Goal: Transaction & Acquisition: Book appointment/travel/reservation

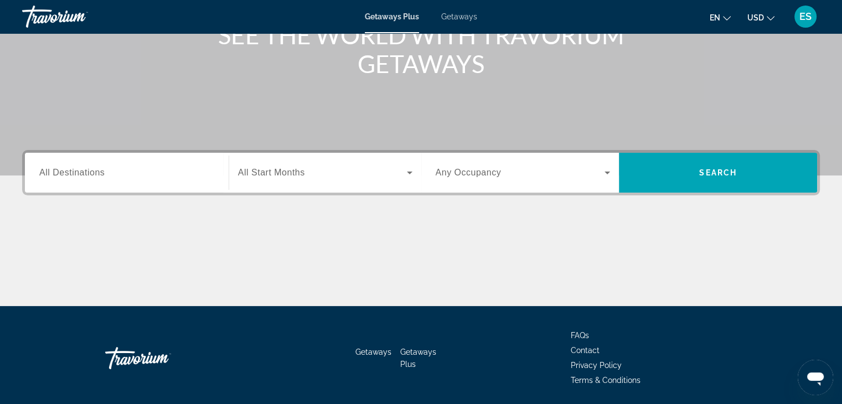
click at [130, 164] on div "Search widget" at bounding box center [126, 173] width 175 height 32
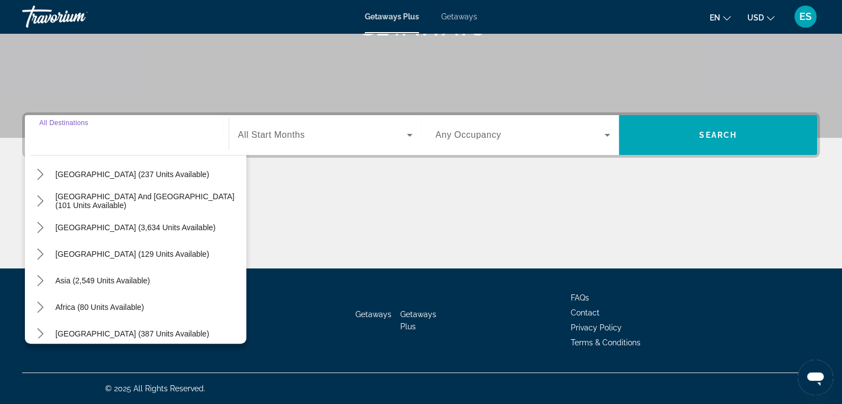
scroll to position [177, 0]
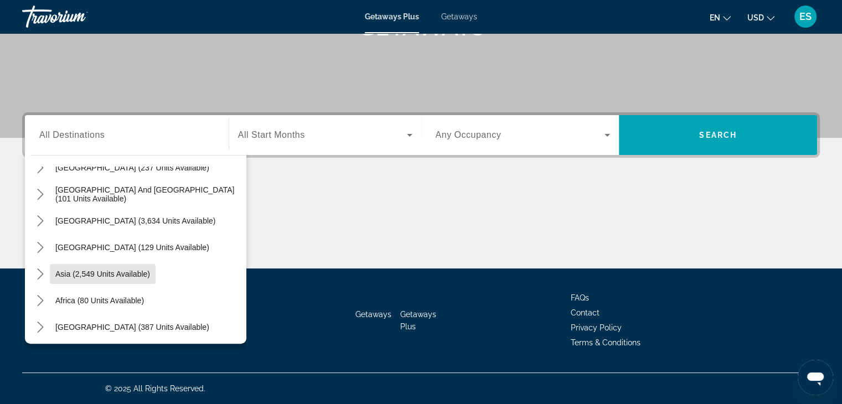
click at [111, 279] on span "Select destination: Asia (2,549 units available)" at bounding box center [103, 274] width 106 height 27
type input "**********"
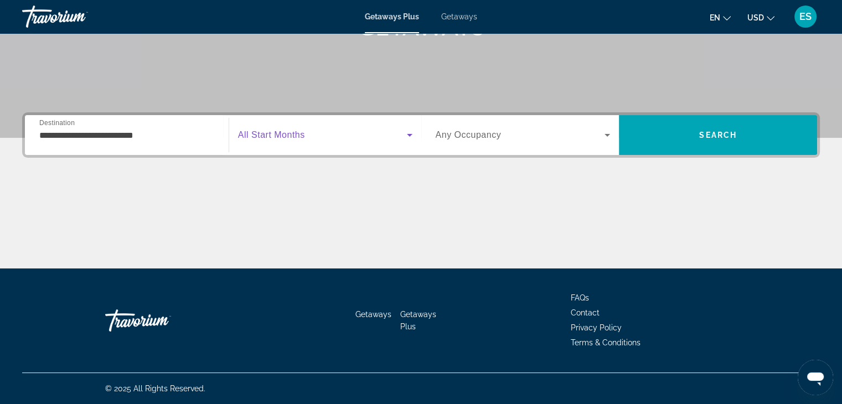
click at [324, 132] on span "Search widget" at bounding box center [322, 134] width 169 height 13
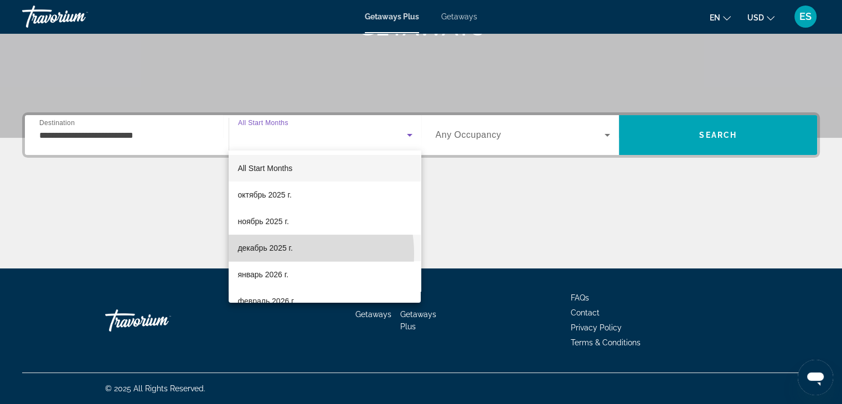
click at [275, 254] on span "декабрь 2025 г." at bounding box center [265, 247] width 55 height 13
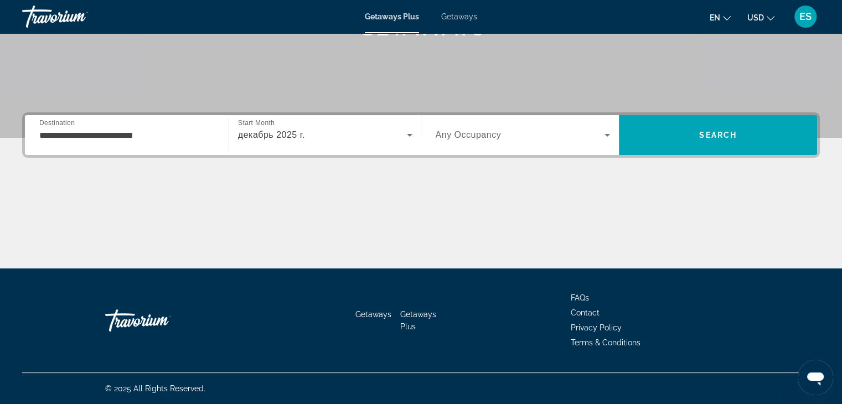
click at [545, 126] on div "Search widget" at bounding box center [523, 135] width 175 height 31
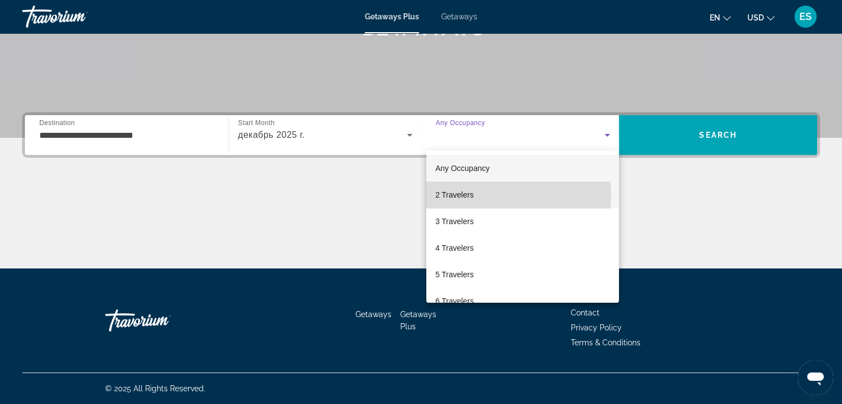
click at [490, 195] on mat-option "2 Travelers" at bounding box center [522, 195] width 193 height 27
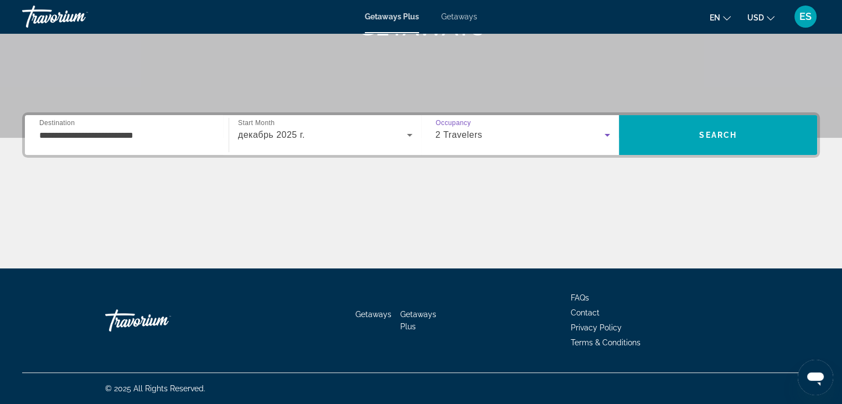
click at [566, 141] on div "2 Travelers" at bounding box center [520, 134] width 169 height 13
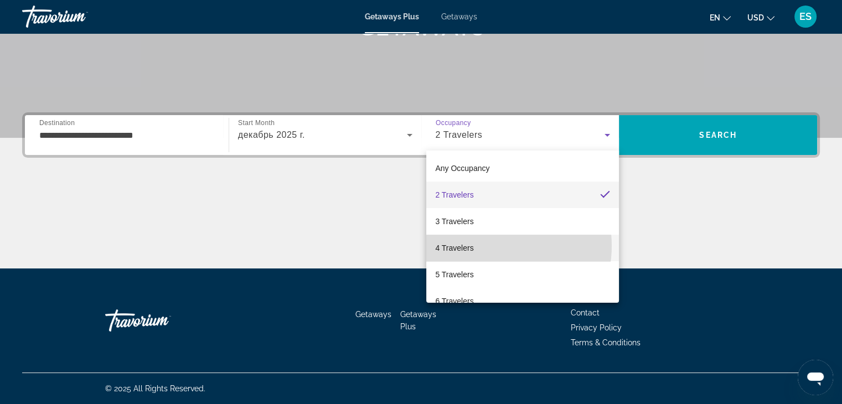
click at [487, 246] on mat-option "4 Travelers" at bounding box center [522, 248] width 193 height 27
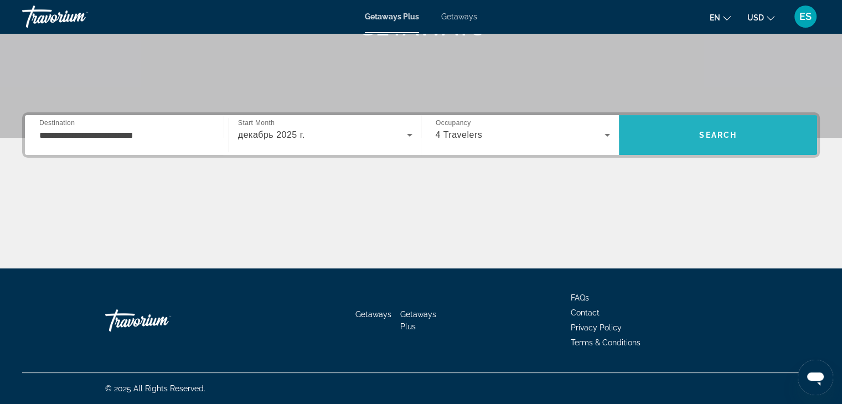
click at [721, 137] on span "Search" at bounding box center [718, 135] width 38 height 9
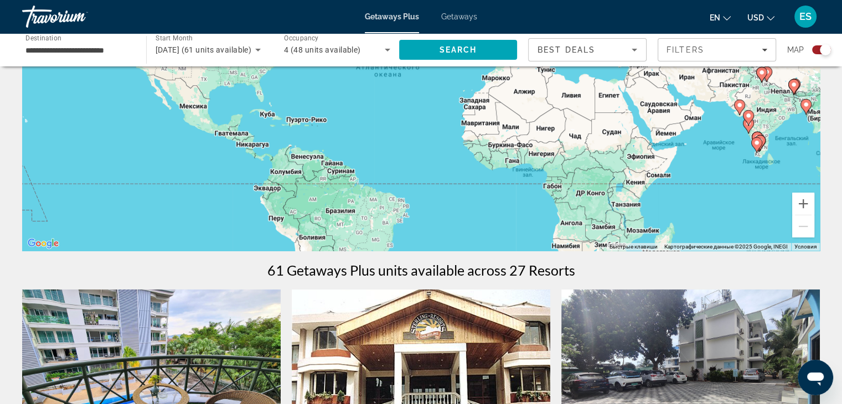
scroll to position [156, 0]
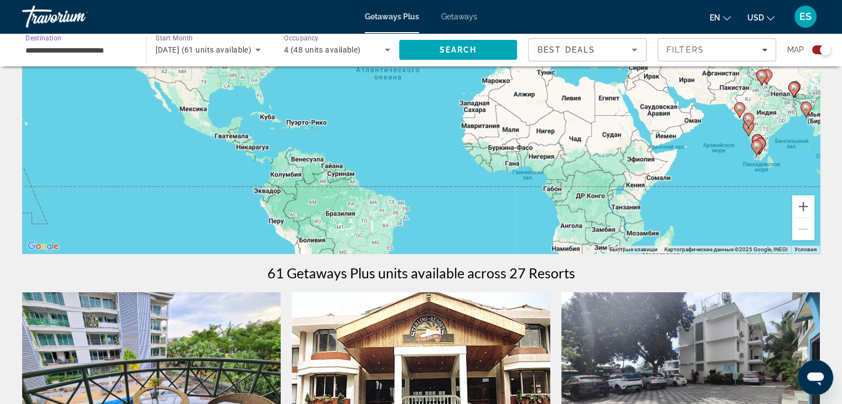
click at [112, 51] on input "**********" at bounding box center [78, 50] width 106 height 13
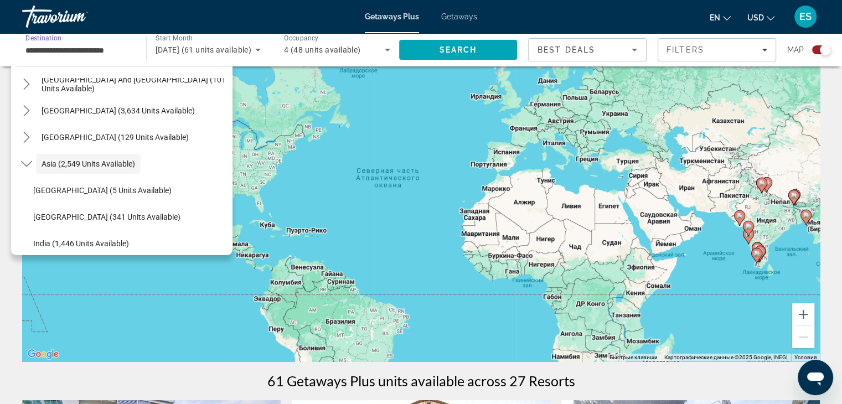
scroll to position [48, 0]
drag, startPoint x: 129, startPoint y: 51, endPoint x: 0, endPoint y: 45, distance: 129.2
click at [0, 45] on div "**********" at bounding box center [421, 49] width 842 height 33
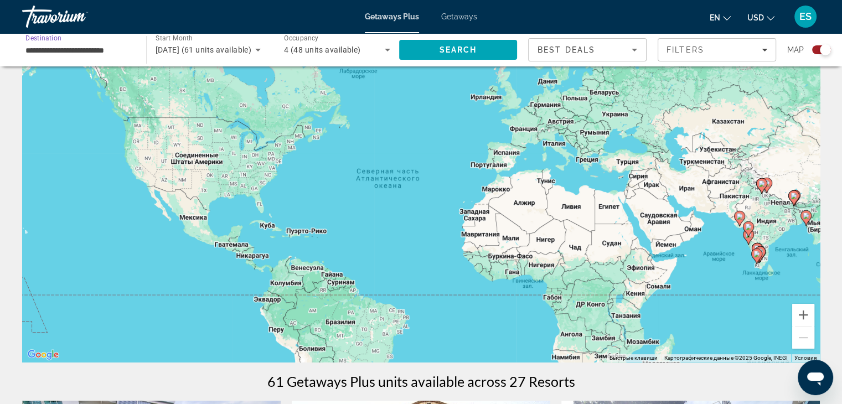
scroll to position [0, 0]
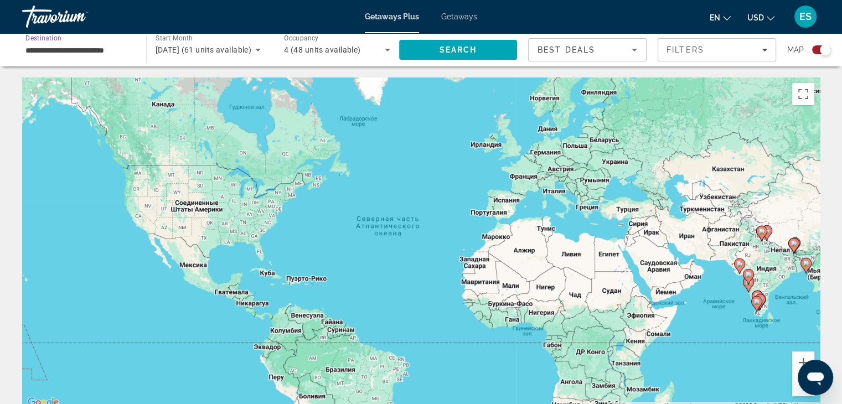
click at [107, 48] on input "**********" at bounding box center [78, 50] width 106 height 13
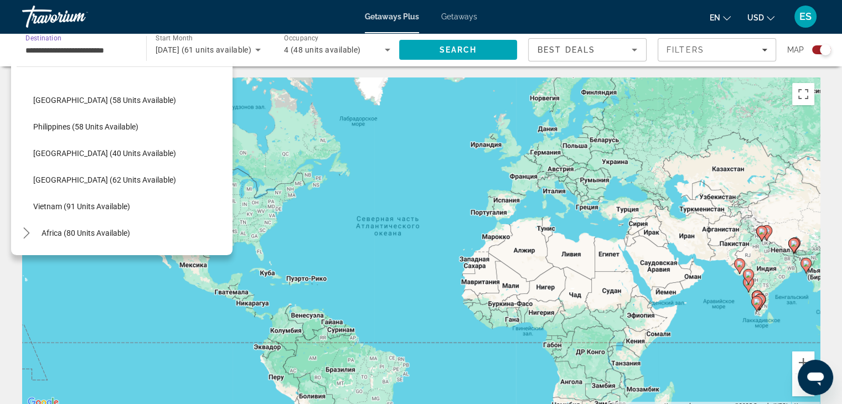
scroll to position [445, 0]
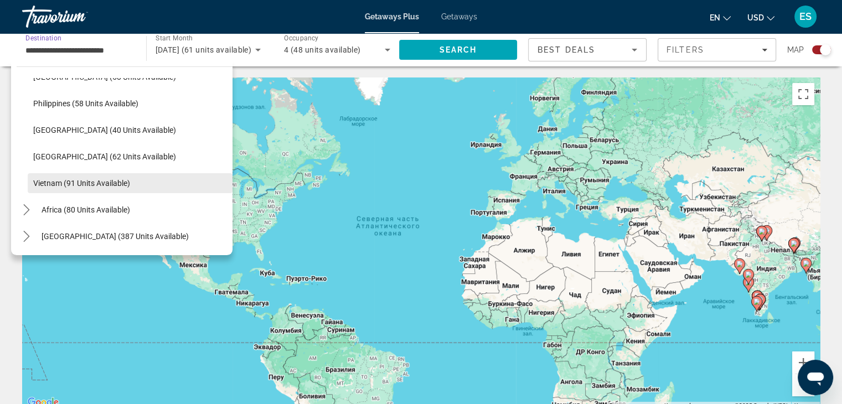
click at [51, 182] on span "Vietnam (91 units available)" at bounding box center [81, 183] width 97 height 9
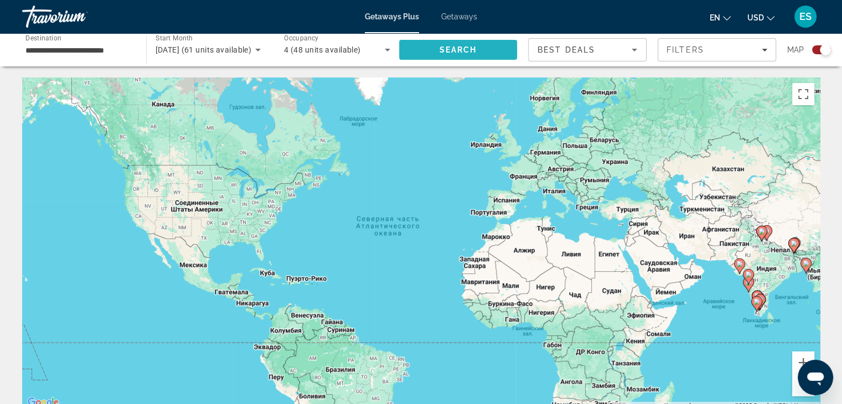
click at [436, 57] on span "Search" at bounding box center [458, 50] width 118 height 27
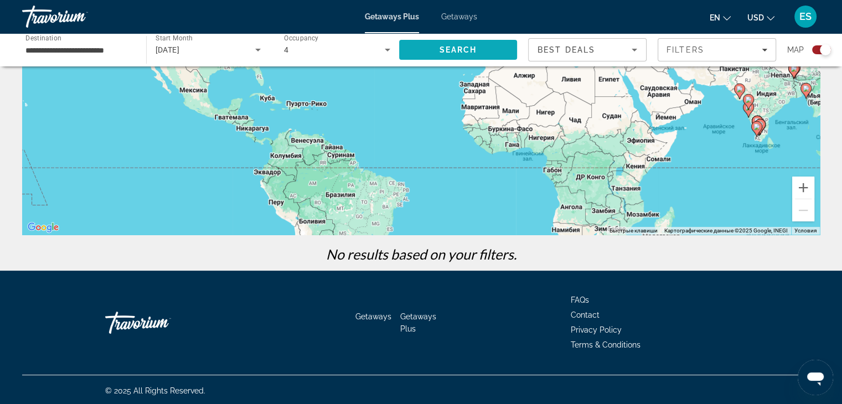
scroll to position [177, 0]
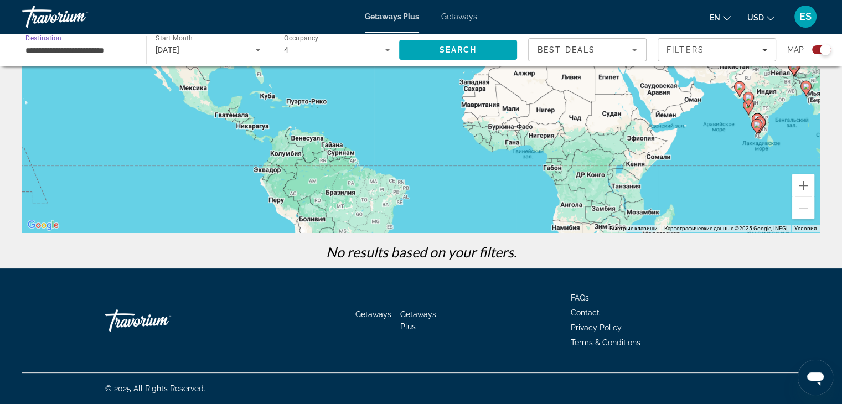
click at [104, 49] on input "**********" at bounding box center [78, 50] width 106 height 13
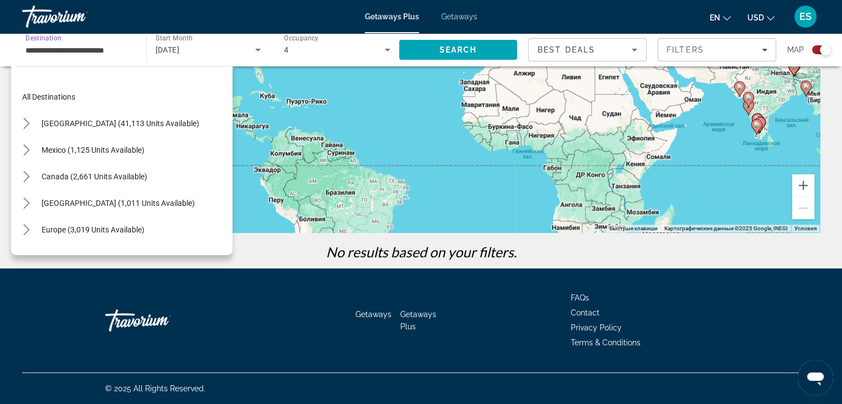
scroll to position [445, 0]
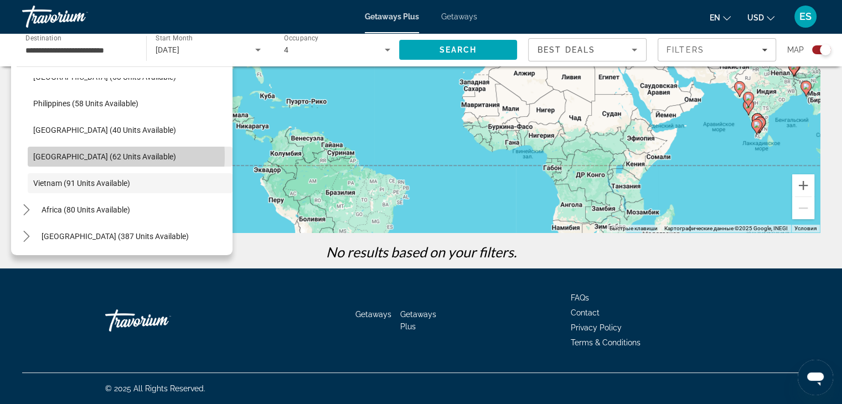
click at [85, 156] on span "[GEOGRAPHIC_DATA] (62 units available)" at bounding box center [104, 156] width 143 height 9
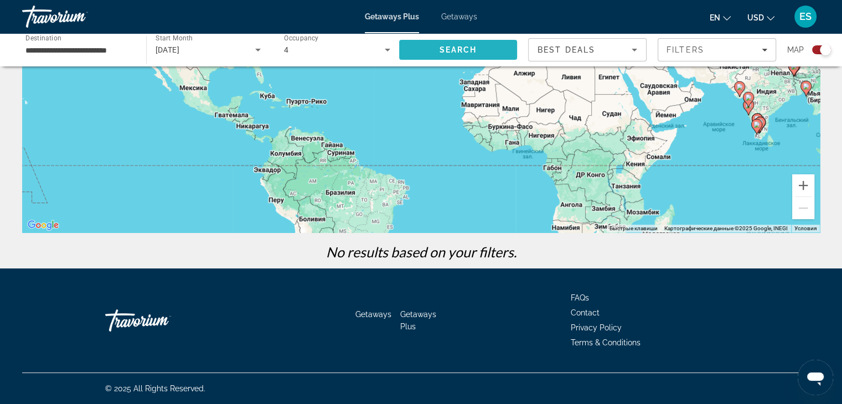
click at [457, 47] on span "Search" at bounding box center [458, 49] width 38 height 9
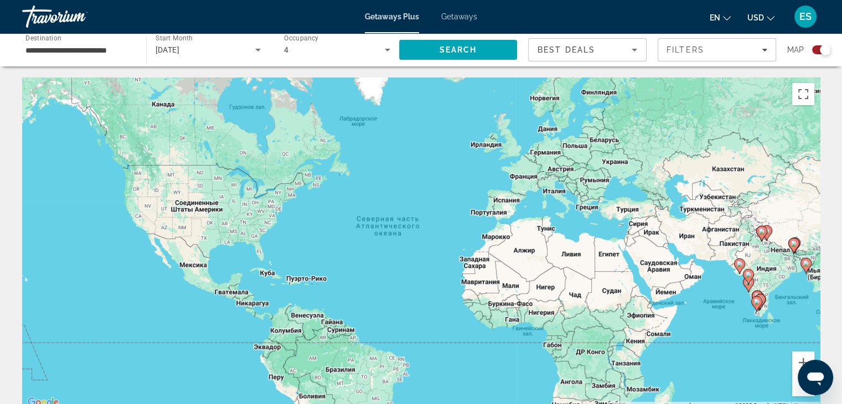
scroll to position [177, 0]
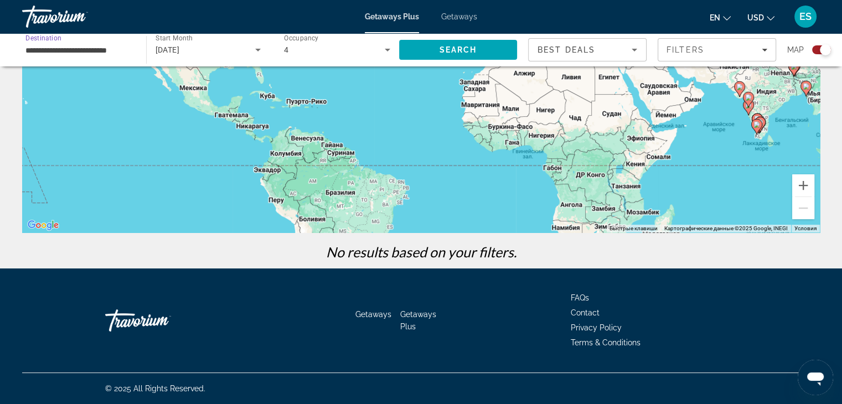
click at [94, 46] on input "**********" at bounding box center [78, 50] width 106 height 13
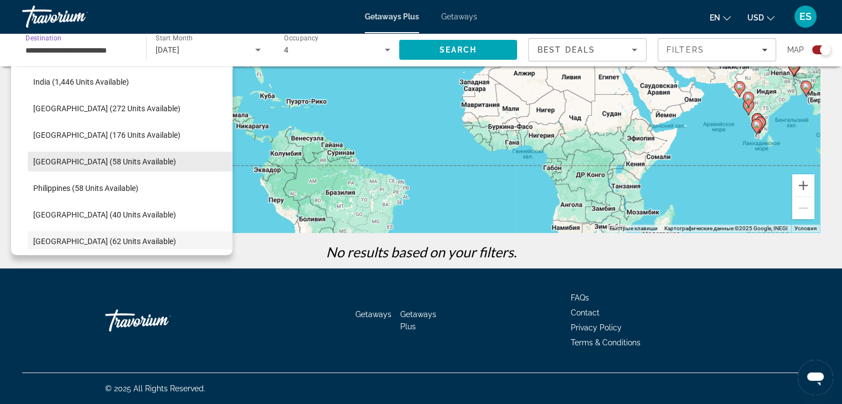
scroll to position [358, 0]
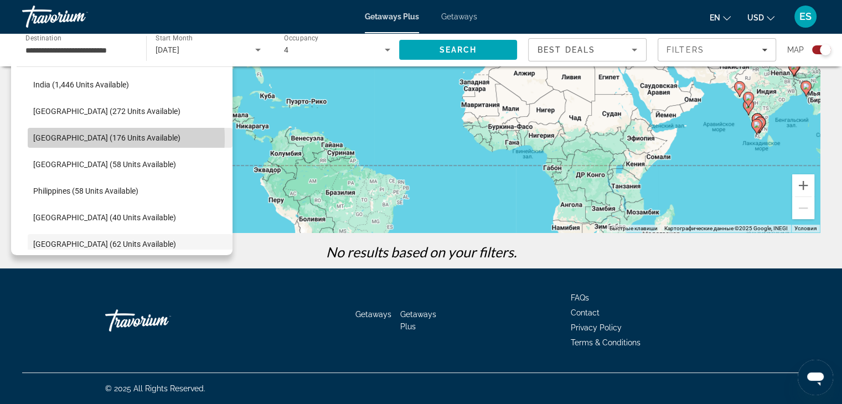
click at [85, 138] on span "[GEOGRAPHIC_DATA] (176 units available)" at bounding box center [106, 137] width 147 height 9
type input "**********"
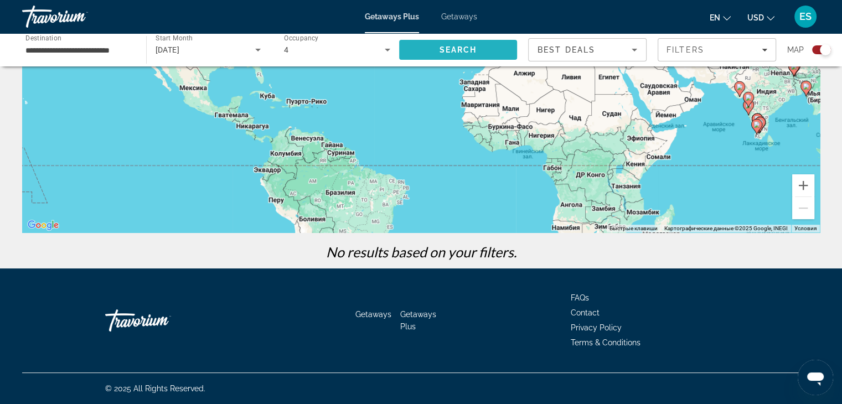
click at [460, 48] on span "Search" at bounding box center [458, 49] width 38 height 9
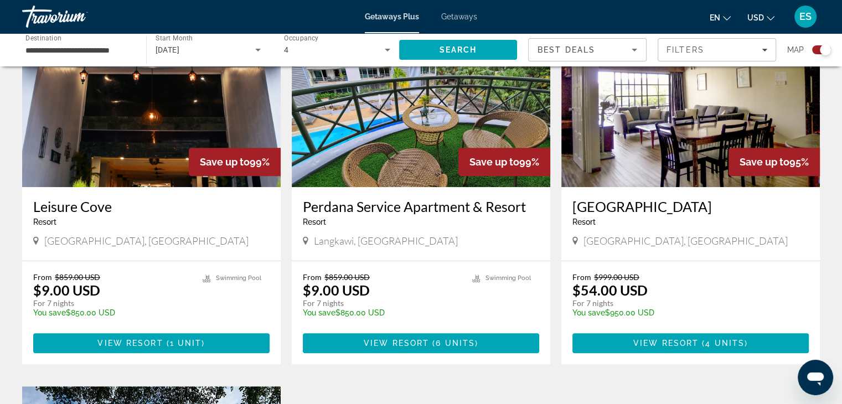
scroll to position [436, 0]
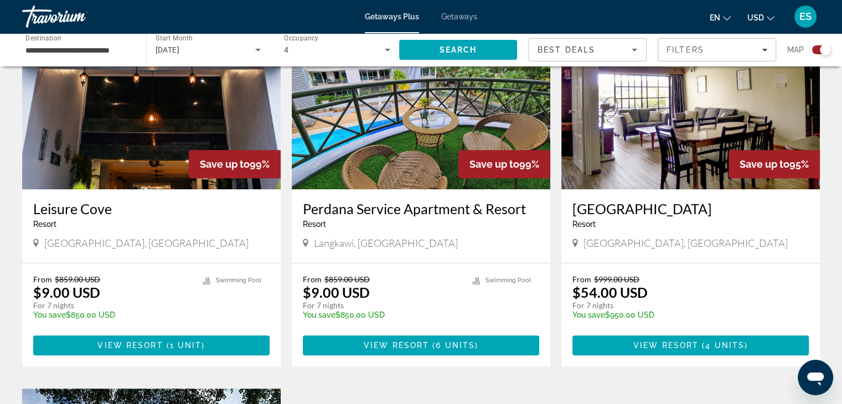
click at [163, 156] on img "Main content" at bounding box center [151, 100] width 259 height 177
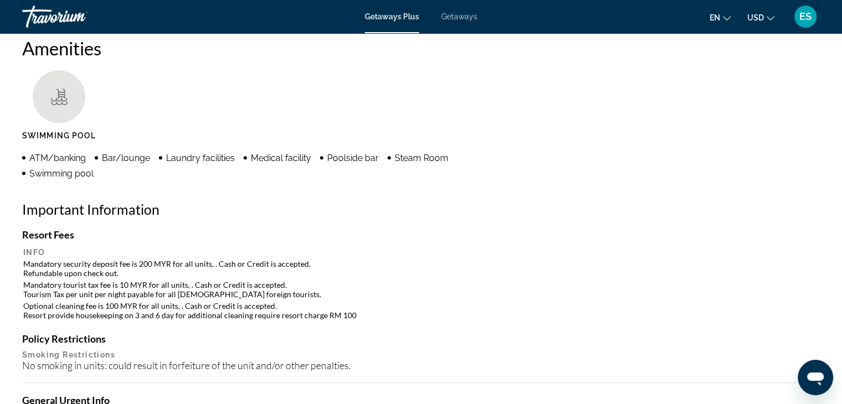
scroll to position [855, 0]
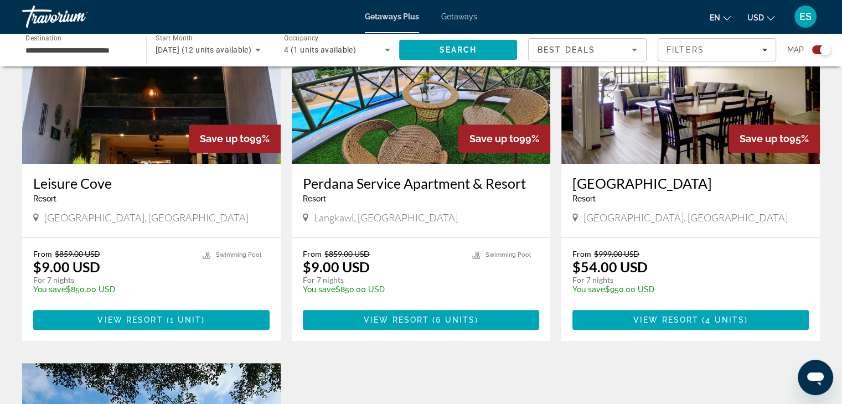
scroll to position [464, 0]
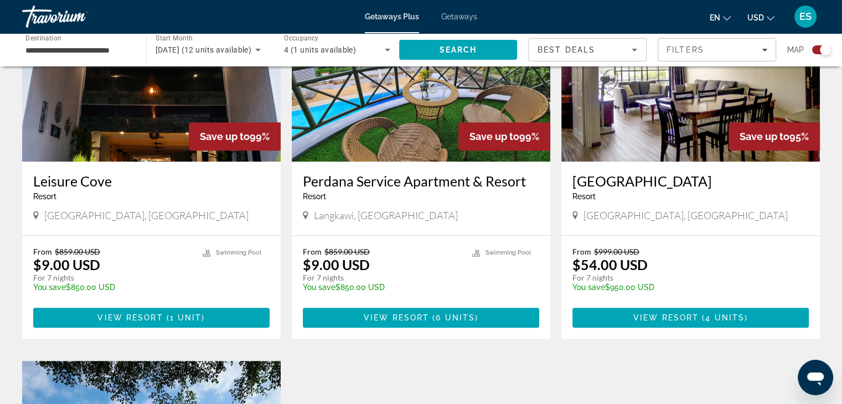
click at [432, 137] on img "Main content" at bounding box center [421, 72] width 259 height 177
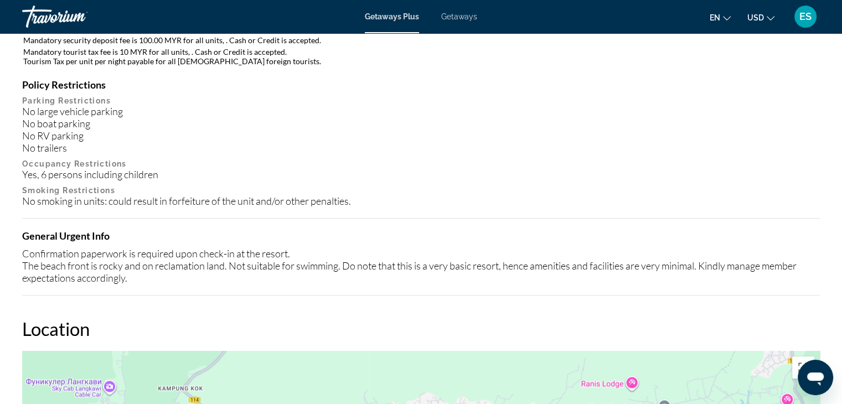
scroll to position [1134, 0]
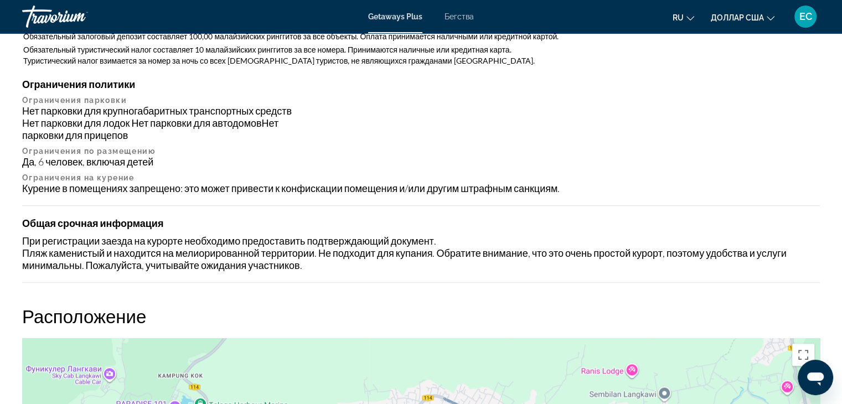
click at [313, 151] on p "Ограничения по размещению" at bounding box center [421, 151] width 798 height 9
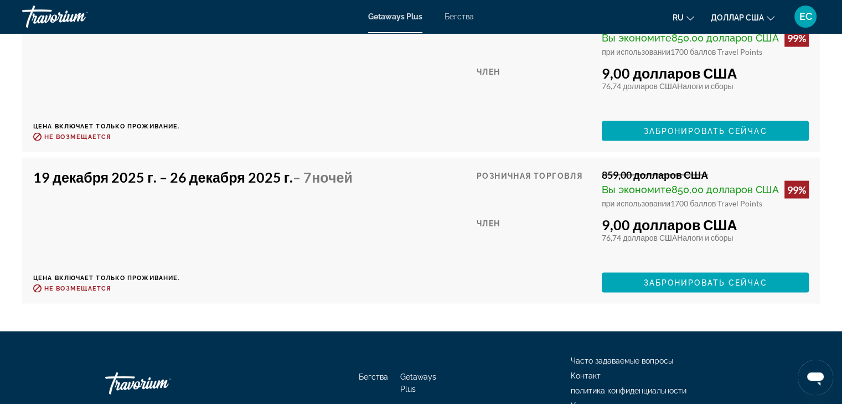
scroll to position [2264, 0]
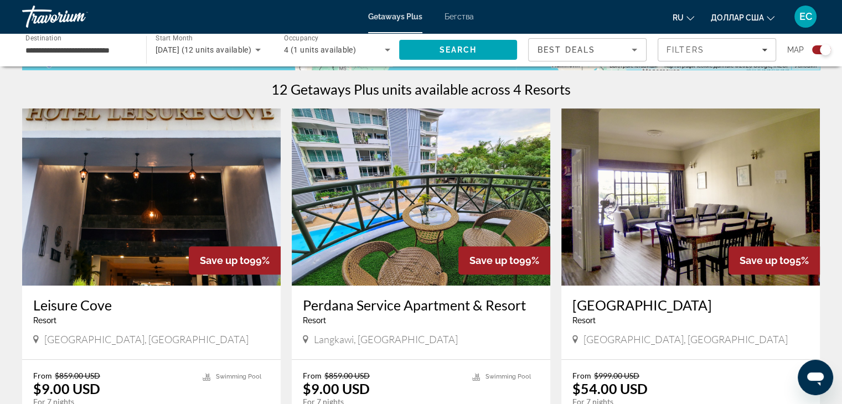
scroll to position [339, 0]
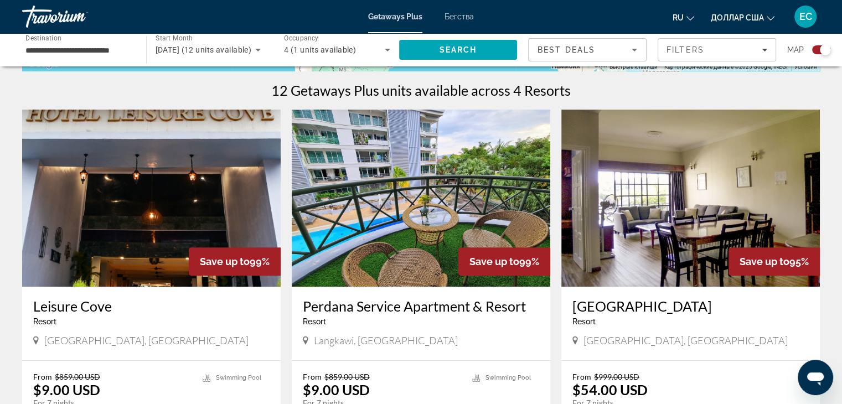
click at [635, 242] on img "Основное содержание" at bounding box center [690, 198] width 259 height 177
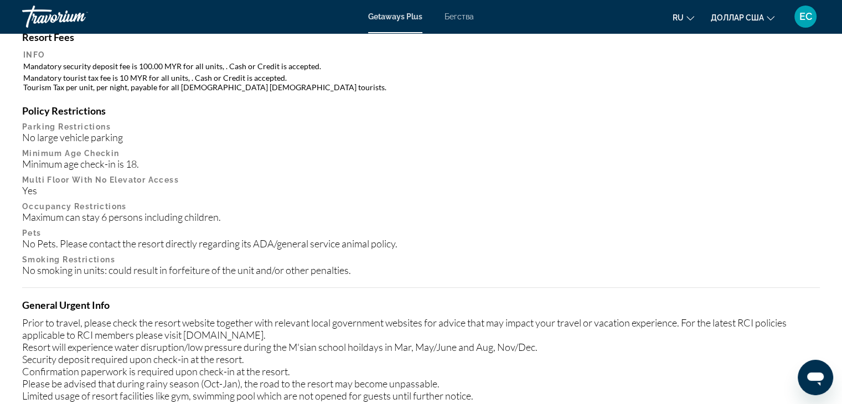
scroll to position [1017, 0]
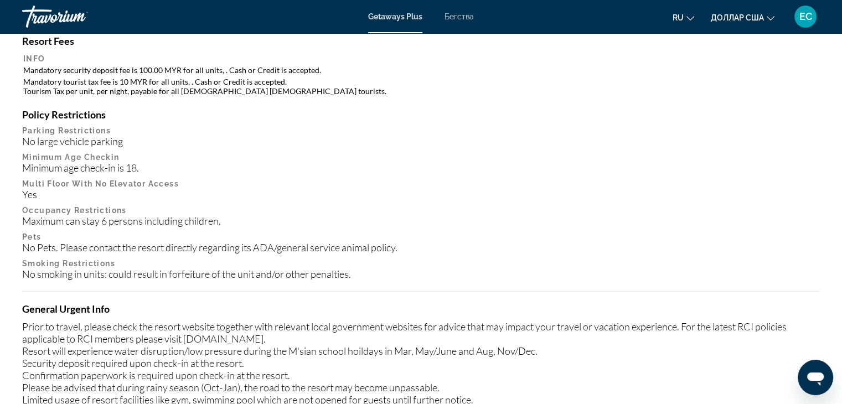
click at [384, 153] on p "Minimum Age Checkin" at bounding box center [421, 157] width 798 height 9
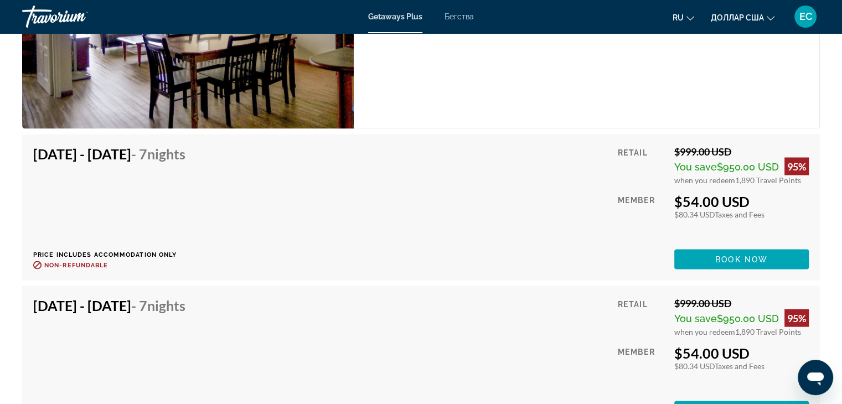
scroll to position [2013, 0]
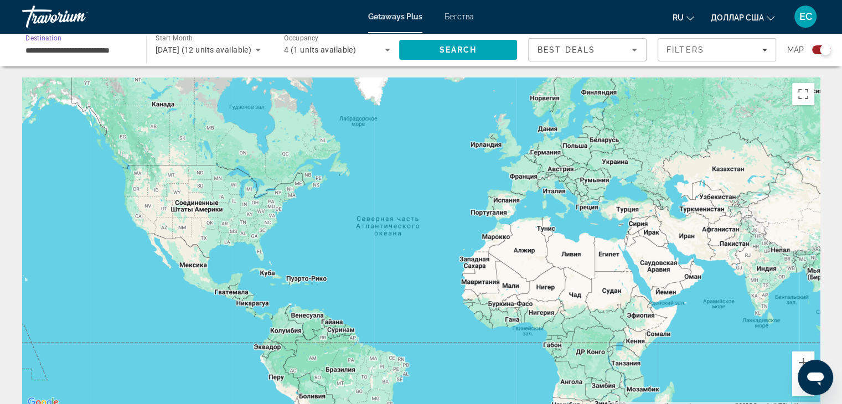
click at [122, 51] on input "**********" at bounding box center [78, 50] width 106 height 13
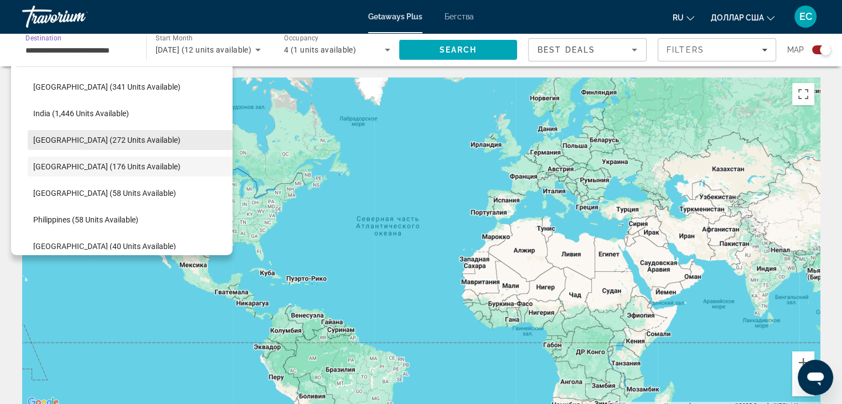
scroll to position [329, 0]
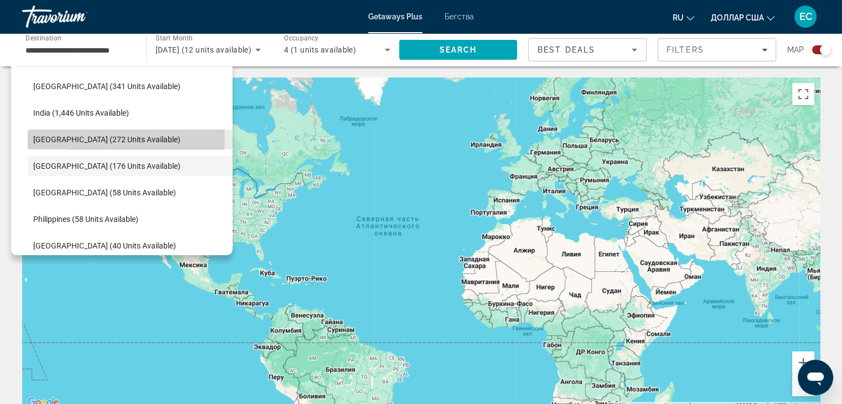
click at [75, 137] on span "[GEOGRAPHIC_DATA] (272 units available)" at bounding box center [106, 139] width 147 height 9
type input "**********"
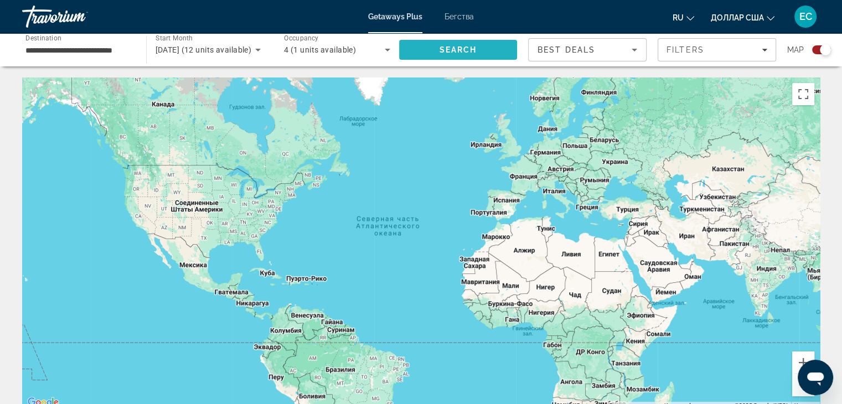
click at [452, 53] on span "Search" at bounding box center [458, 49] width 38 height 9
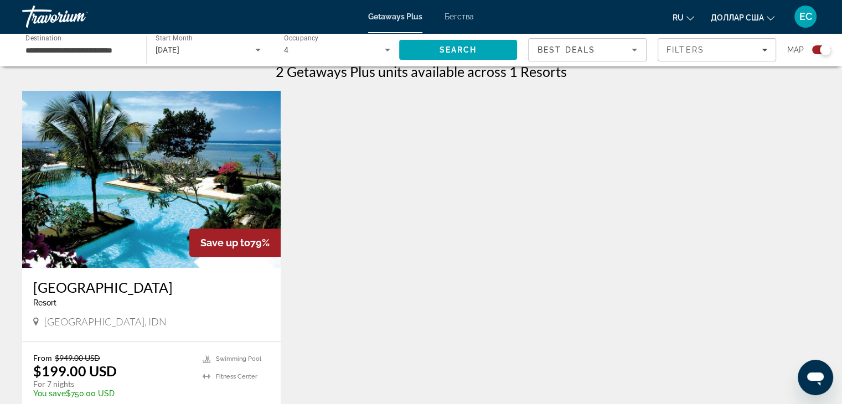
scroll to position [350, 0]
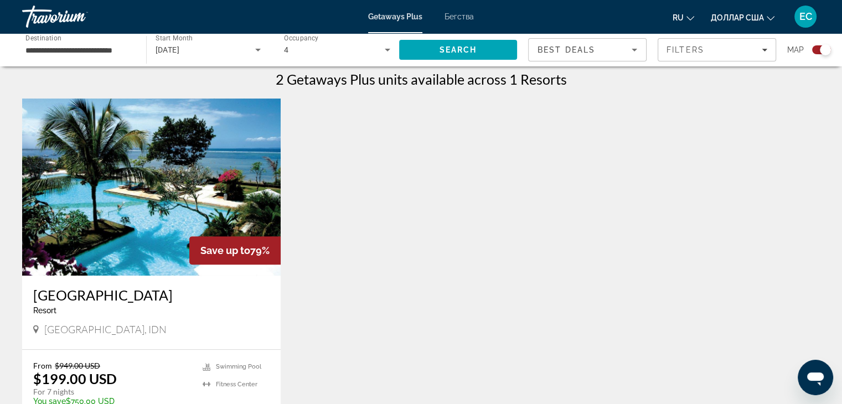
click at [165, 198] on img "Основное содержание" at bounding box center [151, 187] width 259 height 177
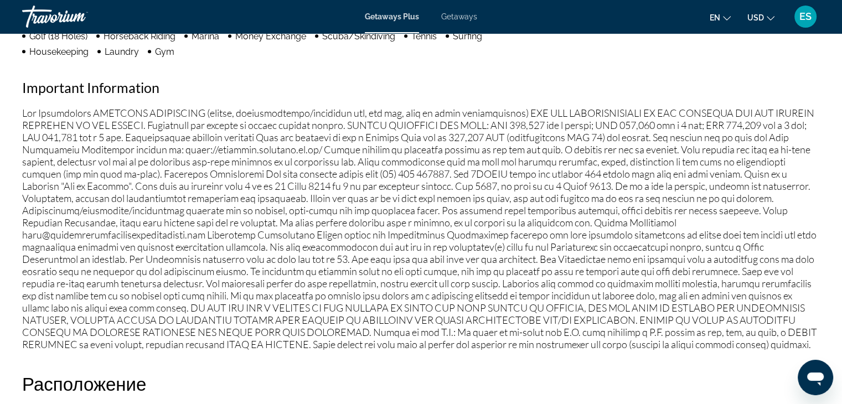
scroll to position [1043, 0]
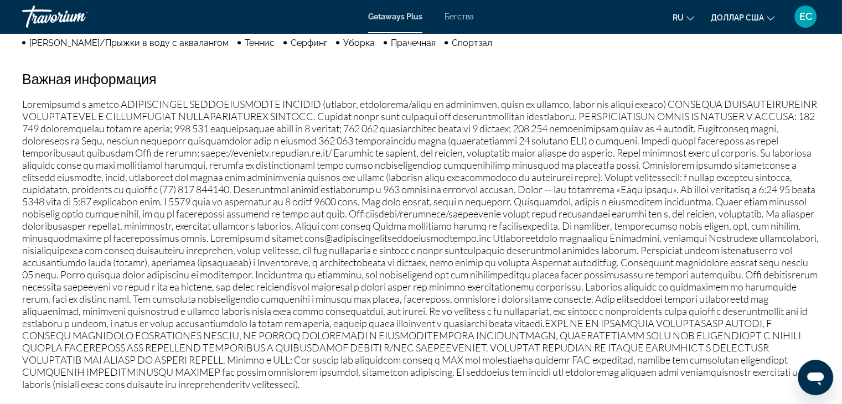
click at [343, 244] on font "Основное содержание" at bounding box center [420, 244] width 797 height 292
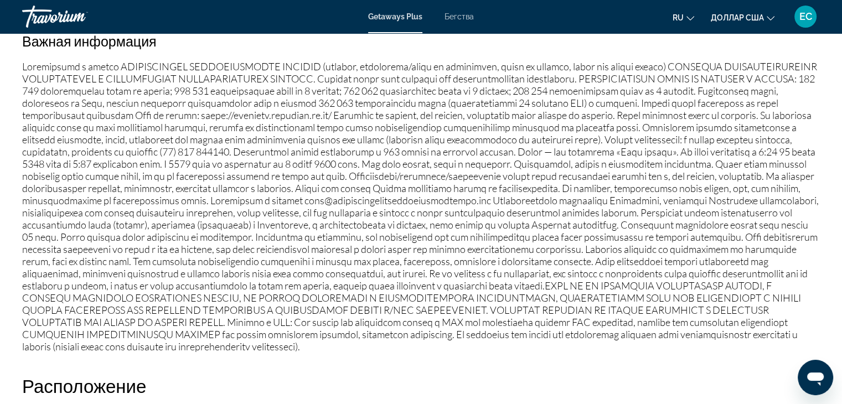
scroll to position [1081, 0]
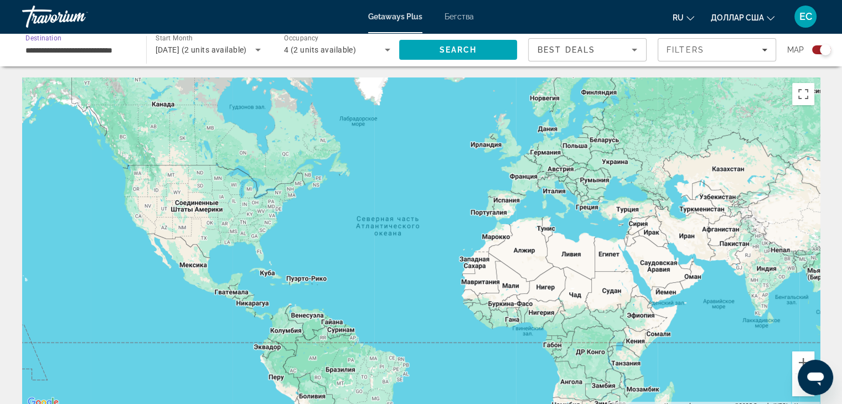
click at [115, 56] on input "**********" at bounding box center [78, 50] width 106 height 13
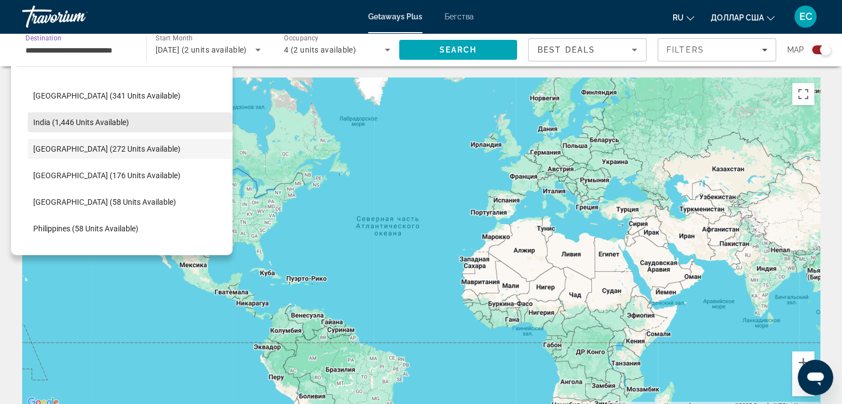
scroll to position [445, 0]
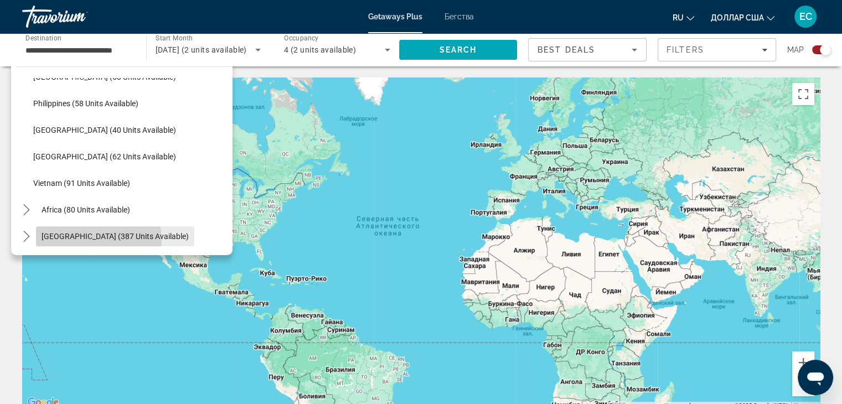
click at [95, 239] on span "[GEOGRAPHIC_DATA] (387 units available)" at bounding box center [115, 236] width 147 height 9
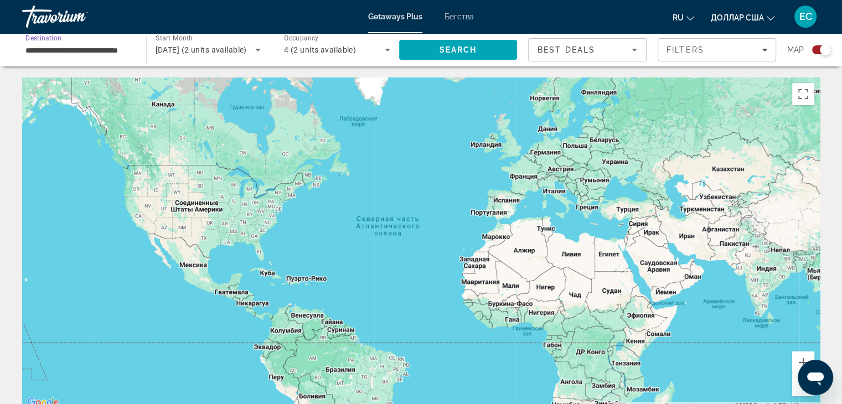
click at [109, 51] on input "**********" at bounding box center [78, 50] width 106 height 13
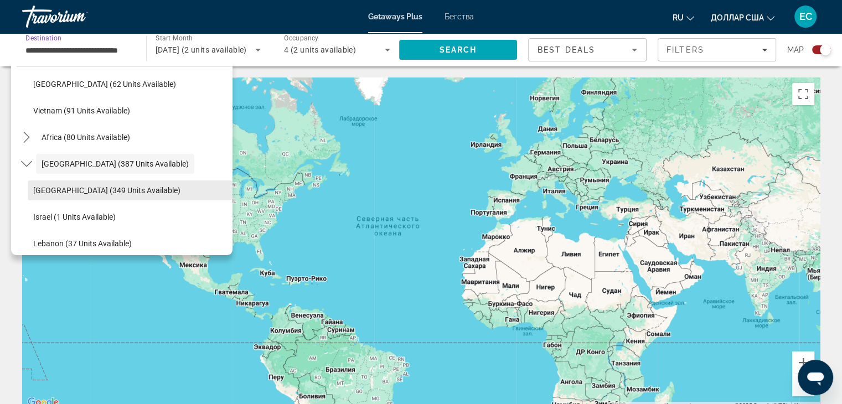
scroll to position [525, 0]
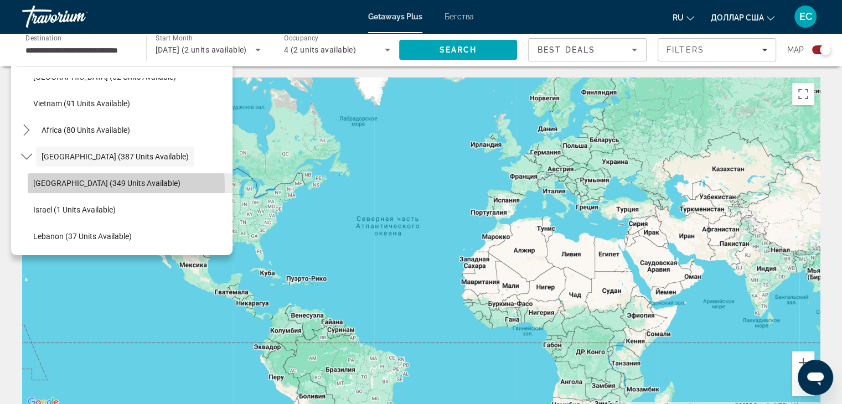
click at [106, 186] on span "[GEOGRAPHIC_DATA] (349 units available)" at bounding box center [106, 183] width 147 height 9
type input "**********"
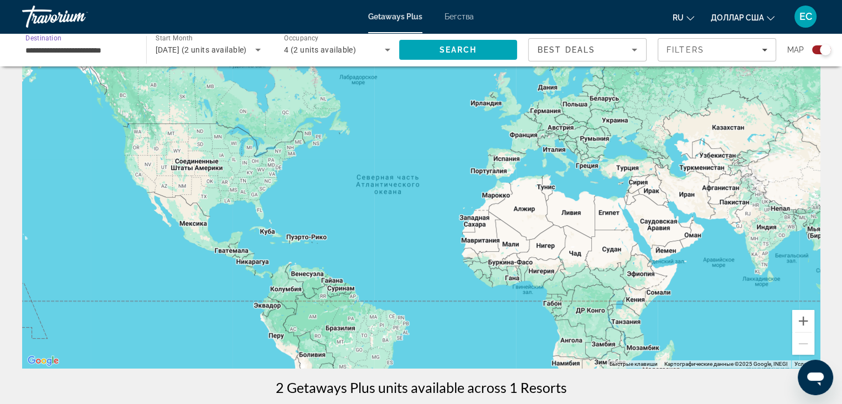
scroll to position [44, 0]
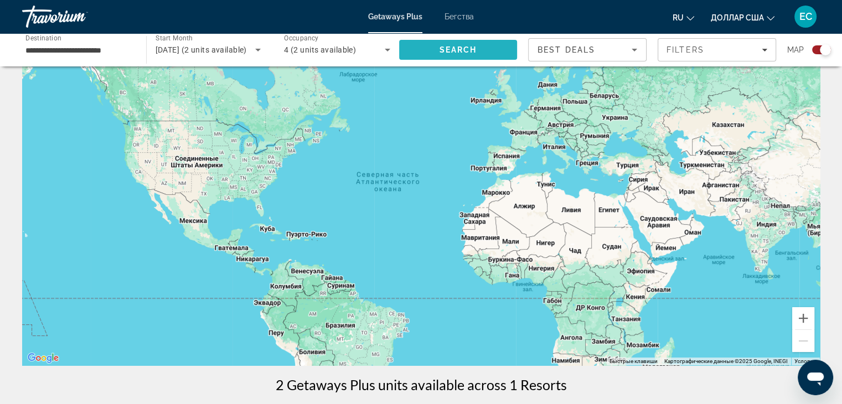
click at [477, 50] on span "Search" at bounding box center [458, 50] width 118 height 27
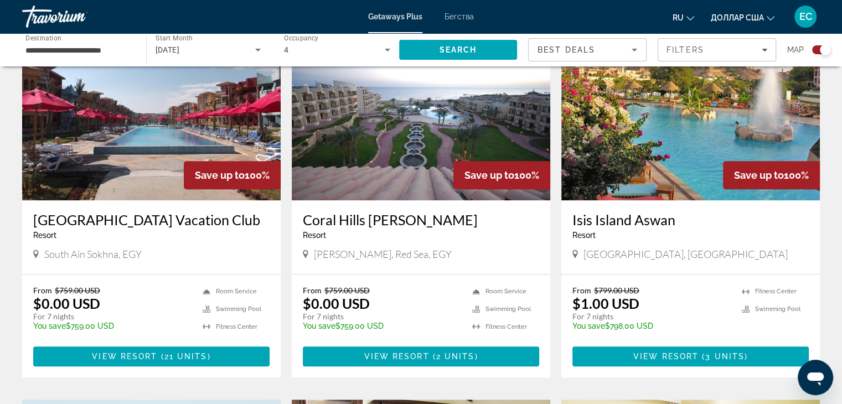
scroll to position [427, 0]
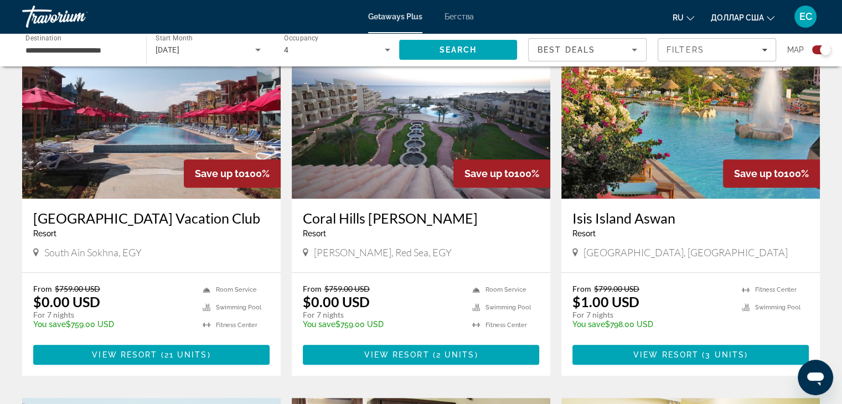
click at [427, 148] on img "Основное содержание" at bounding box center [421, 110] width 259 height 177
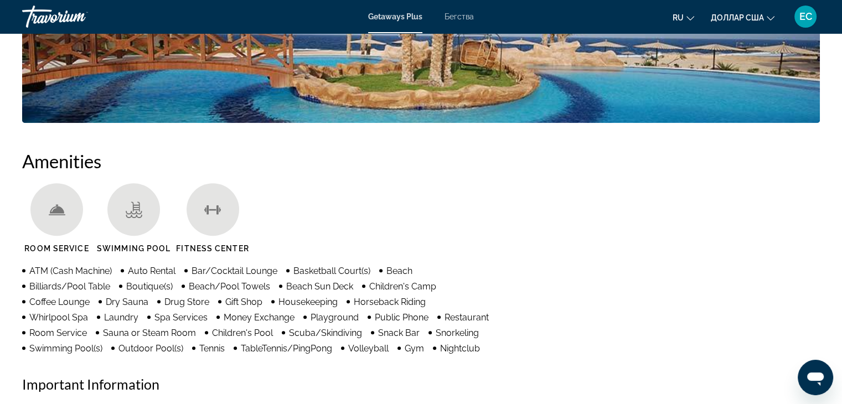
scroll to position [761, 0]
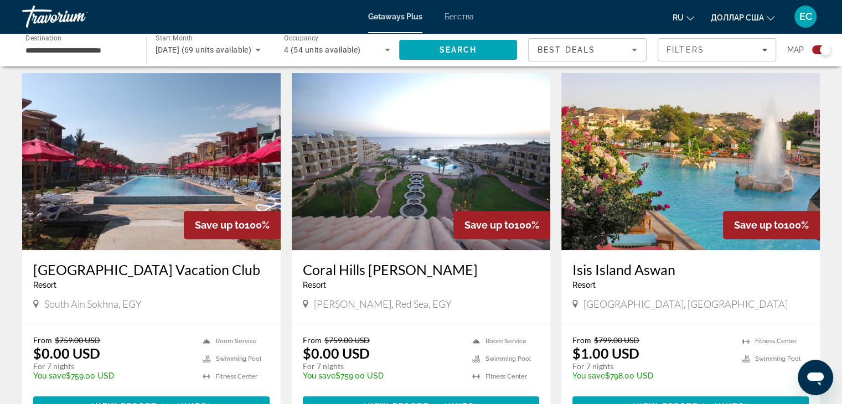
scroll to position [376, 0]
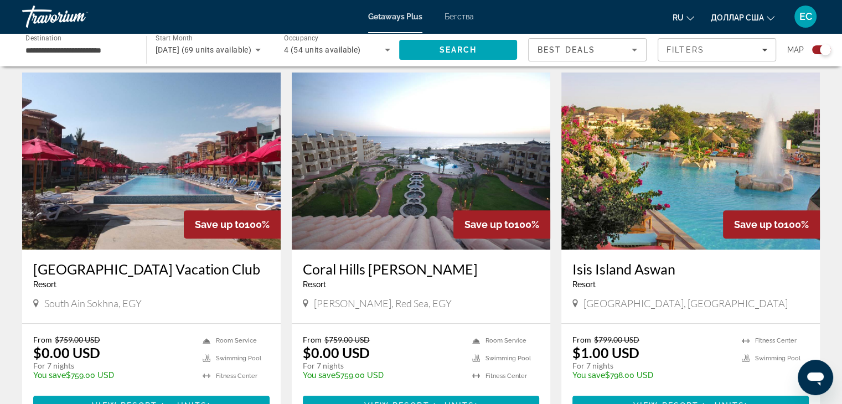
click at [175, 176] on img "Основное содержание" at bounding box center [151, 161] width 259 height 177
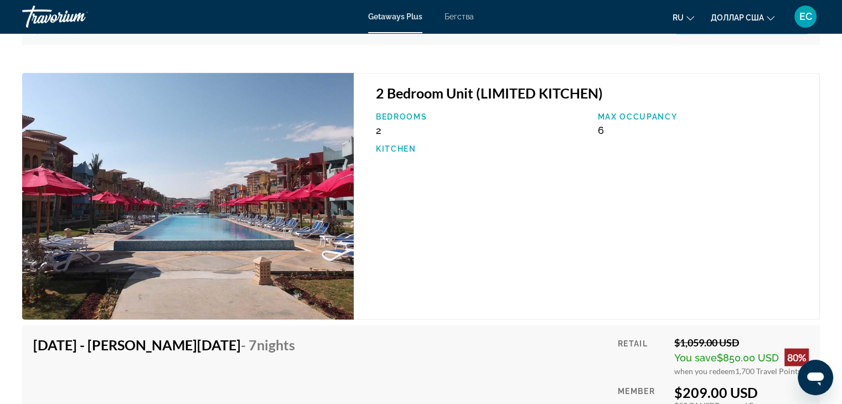
scroll to position [2535, 0]
click at [261, 214] on img "Основное содержание" at bounding box center [188, 198] width 332 height 248
click at [474, 94] on h3 "2 Bedroom Unit (LIMITED KITCHEN)" at bounding box center [592, 93] width 432 height 17
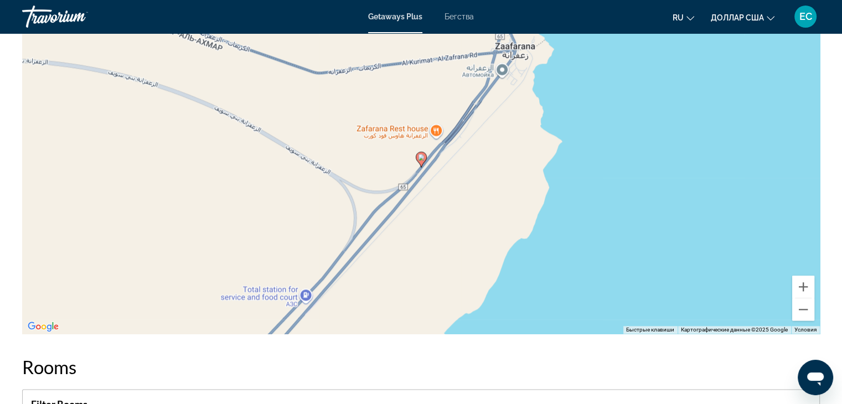
scroll to position [1256, 0]
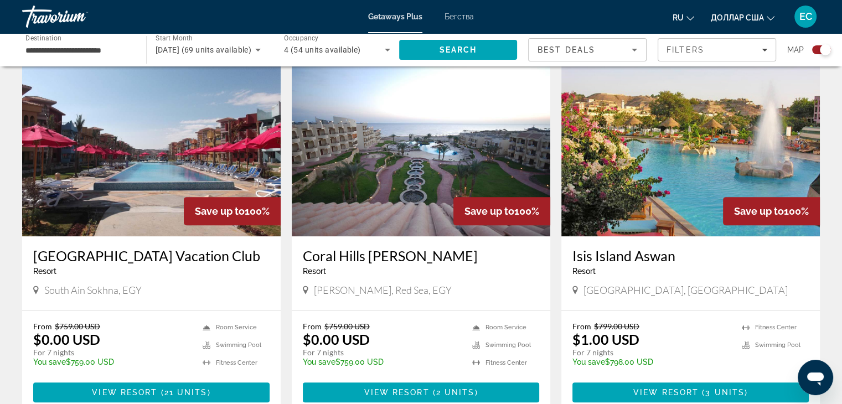
scroll to position [384, 0]
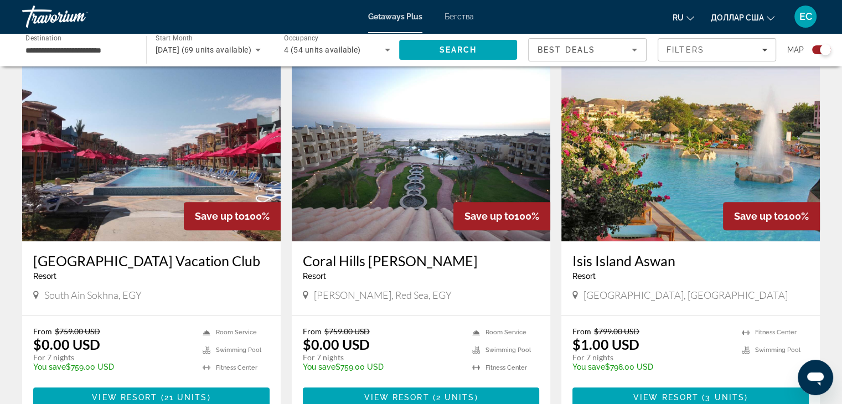
click at [642, 158] on img "Основное содержание" at bounding box center [690, 152] width 259 height 177
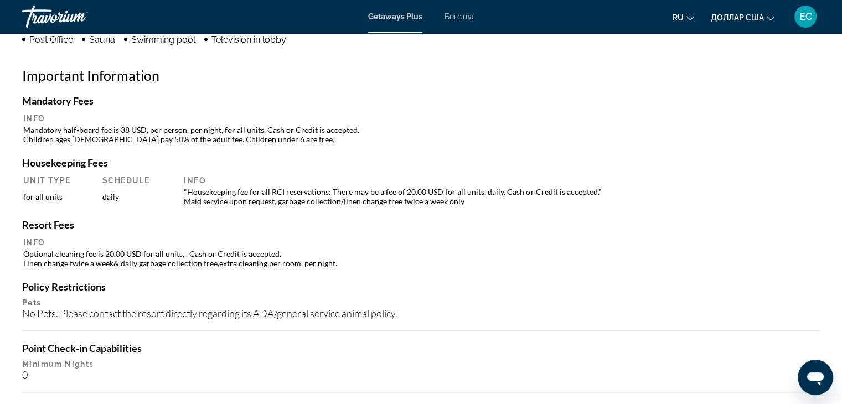
scroll to position [1043, 0]
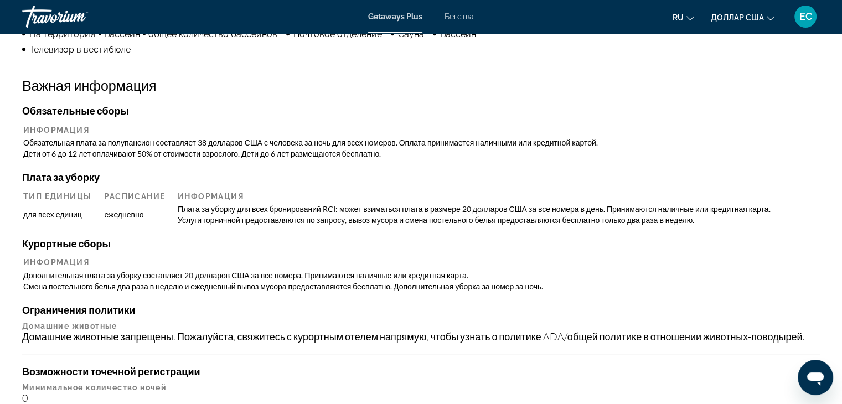
click at [399, 106] on h4 "Обязательные сборы" at bounding box center [421, 111] width 798 height 12
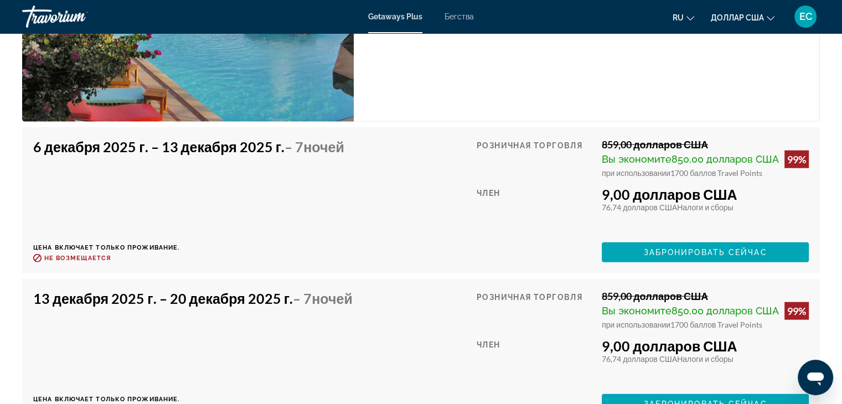
scroll to position [2704, 0]
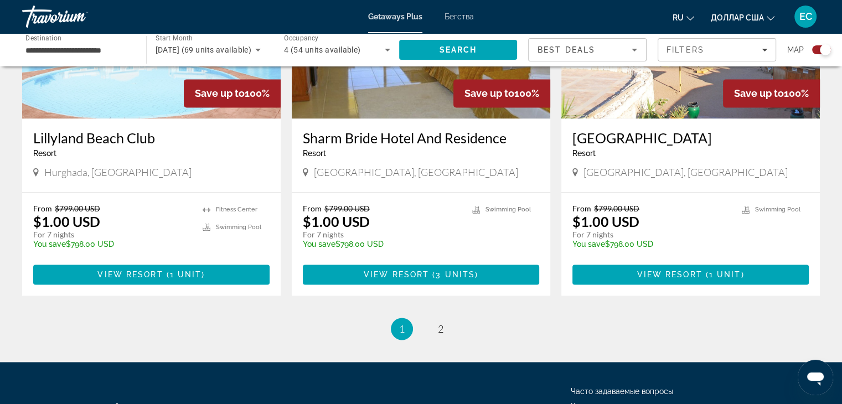
scroll to position [1730, 0]
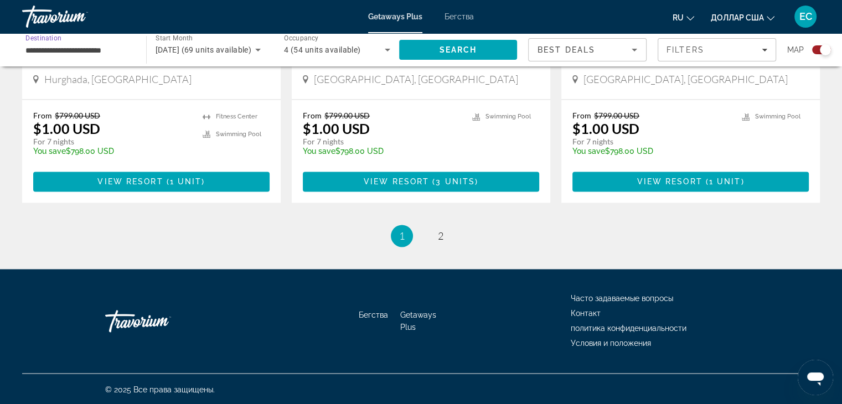
click at [65, 47] on input "**********" at bounding box center [78, 50] width 106 height 13
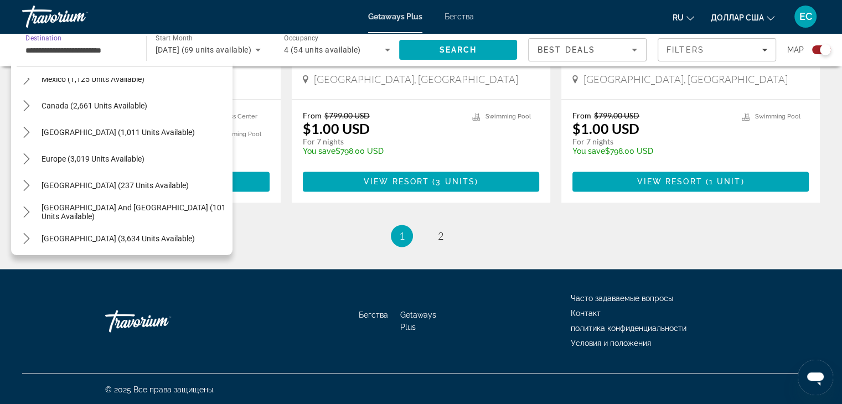
scroll to position [64, 0]
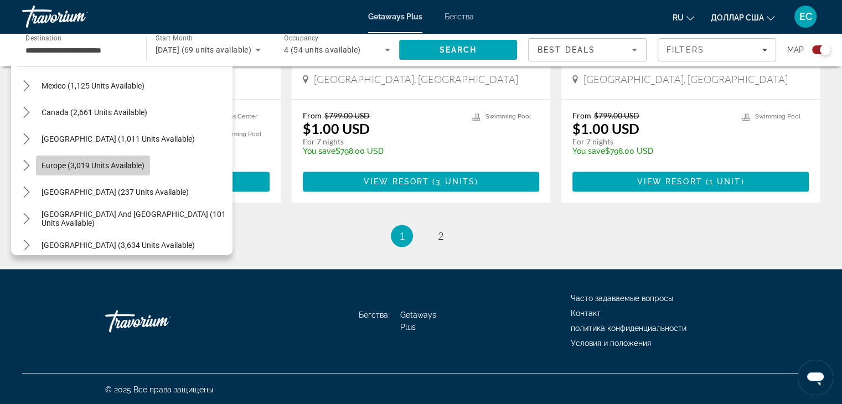
click at [65, 171] on span "Select destination: Europe (3,019 units available)" at bounding box center [93, 165] width 114 height 27
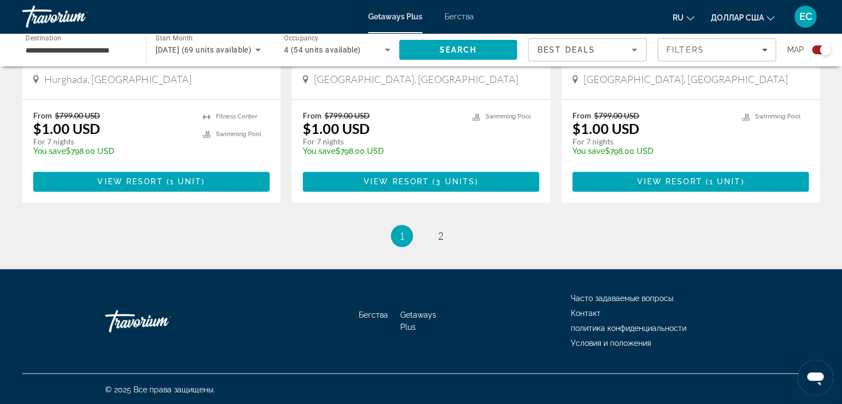
click at [112, 41] on div "**********" at bounding box center [78, 50] width 106 height 32
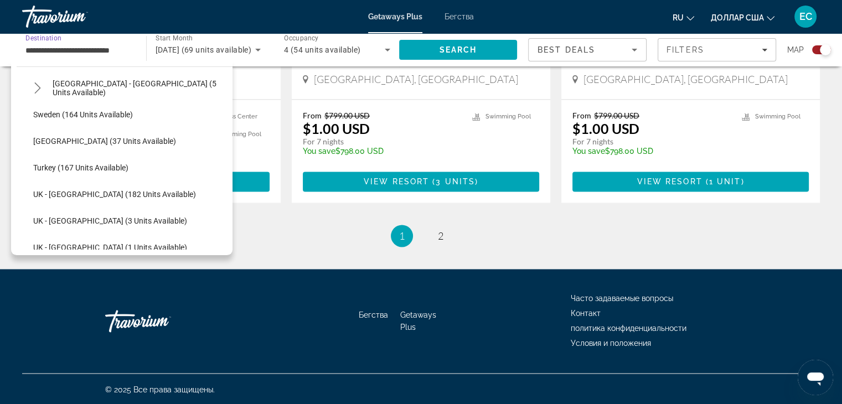
scroll to position [538, 0]
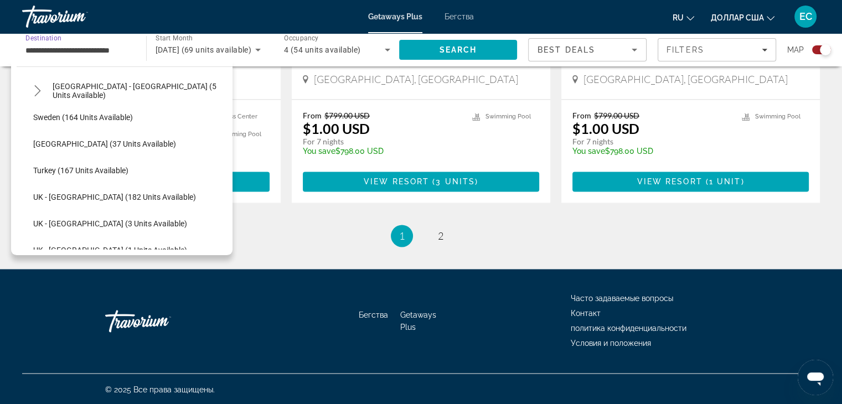
click at [73, 174] on span "Turkey (167 units available)" at bounding box center [80, 170] width 95 height 9
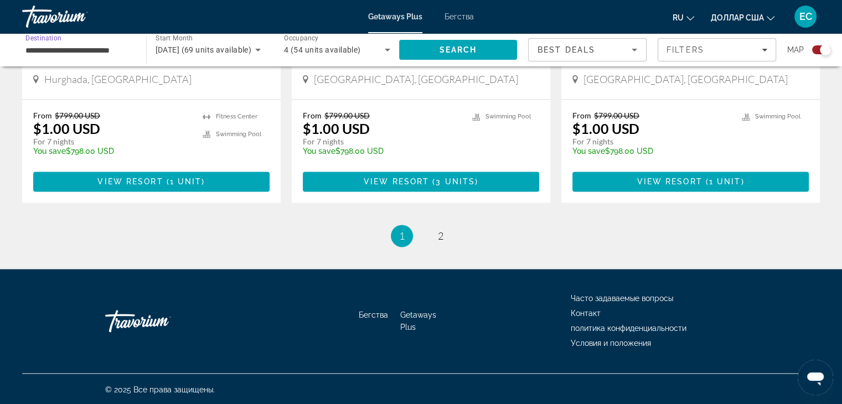
type input "**********"
click at [441, 51] on span "Search" at bounding box center [458, 49] width 38 height 9
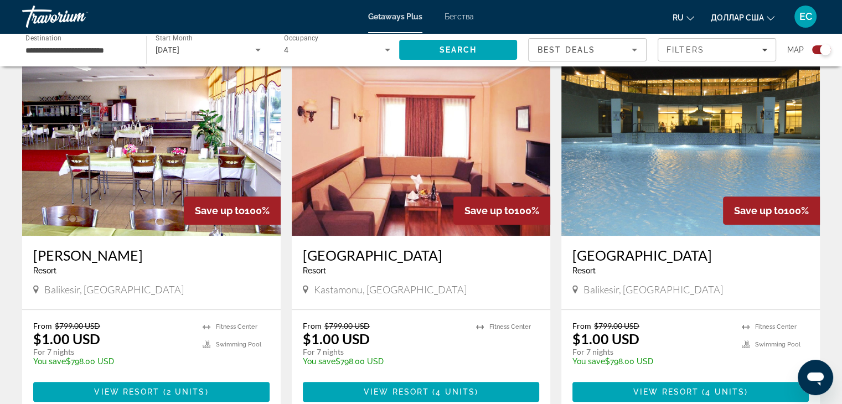
scroll to position [378, 0]
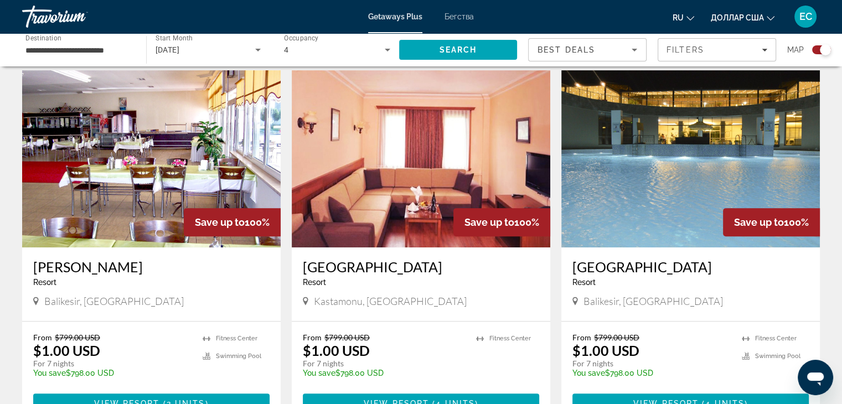
click at [662, 173] on img "Основное содержание" at bounding box center [690, 158] width 259 height 177
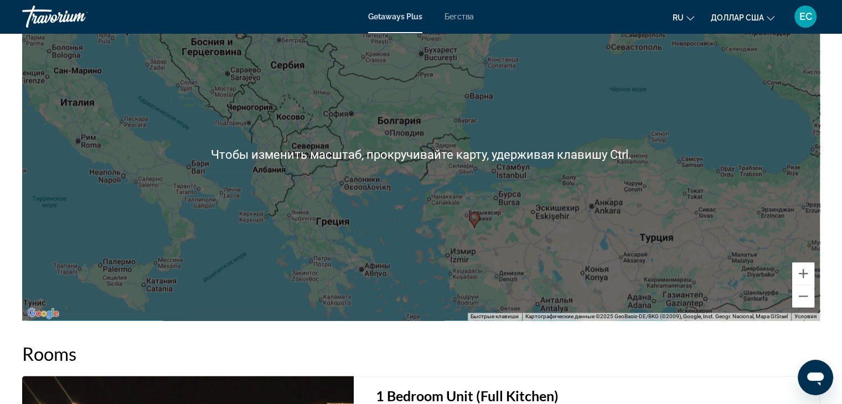
scroll to position [1570, 0]
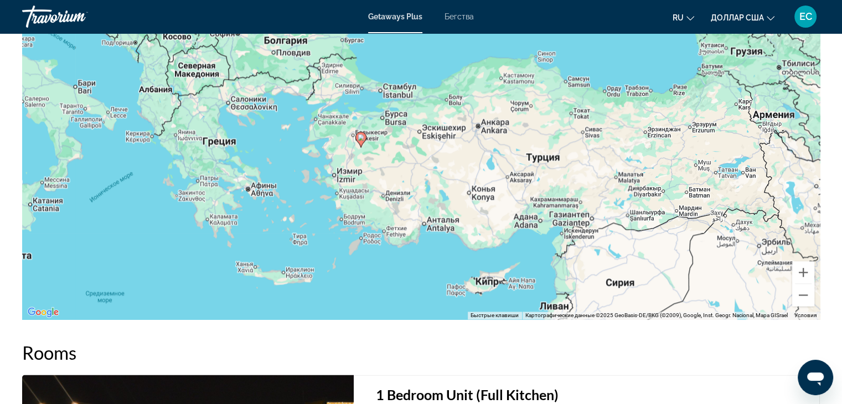
drag, startPoint x: 592, startPoint y: 213, endPoint x: 477, endPoint y: 133, distance: 139.8
click at [477, 133] on div "Чтобы активировать перетаскивание с помощью клавиатуры, нажмите Alt + Ввод. Пос…" at bounding box center [421, 153] width 798 height 332
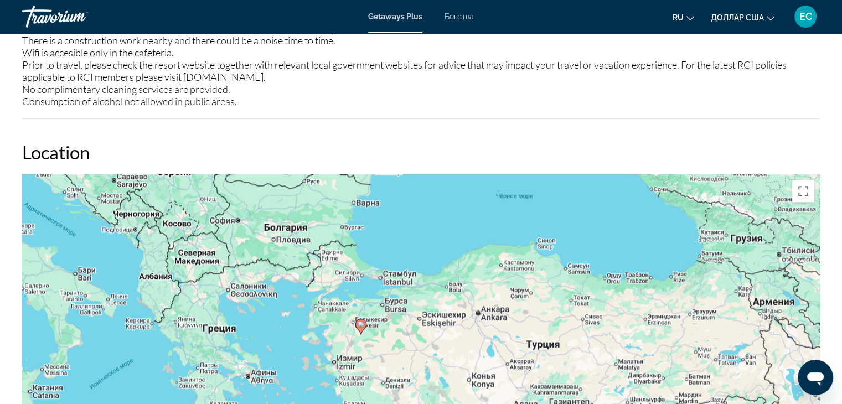
scroll to position [1381, 0]
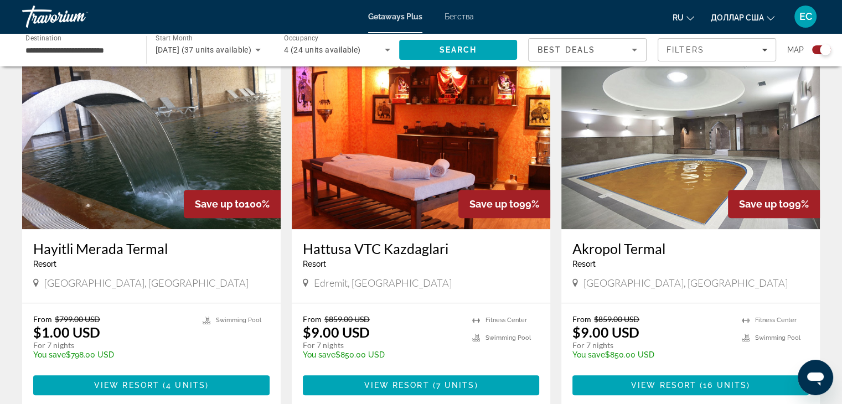
scroll to position [769, 0]
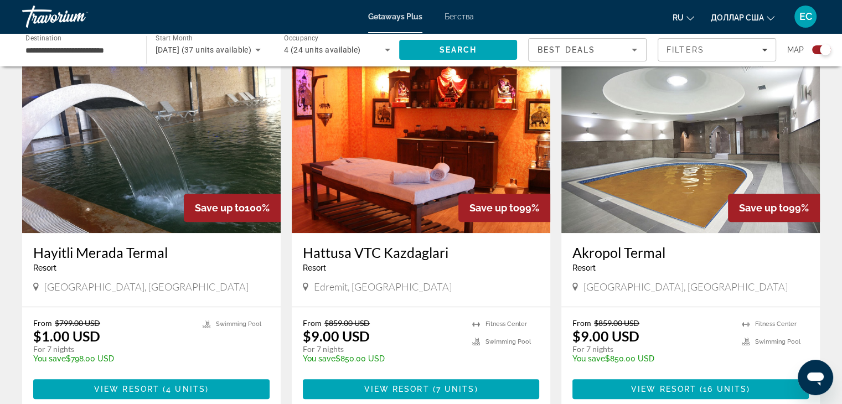
click at [684, 176] on img "Основное содержание" at bounding box center [690, 144] width 259 height 177
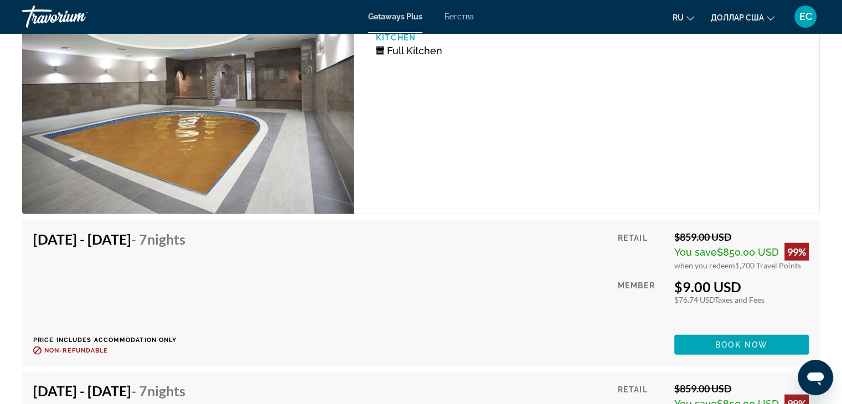
scroll to position [2816, 0]
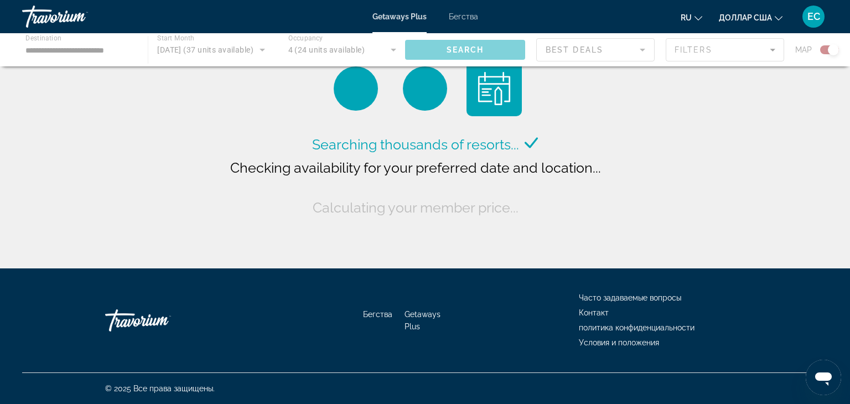
click at [94, 46] on div "Основное содержание" at bounding box center [425, 49] width 850 height 33
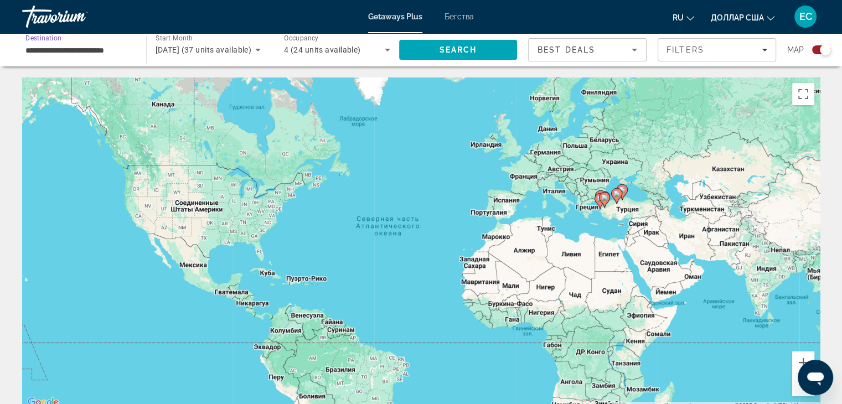
click at [94, 46] on input "**********" at bounding box center [78, 50] width 106 height 13
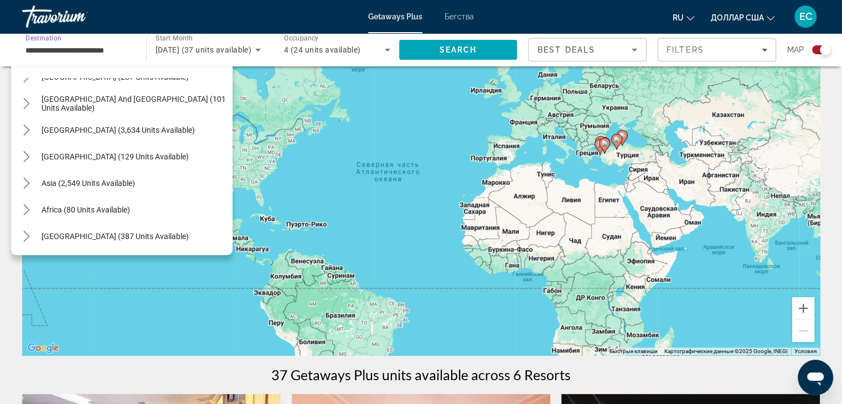
scroll to position [55, 0]
click at [29, 182] on icon "Toggle Asia (2,549 units available) submenu" at bounding box center [26, 183] width 11 height 11
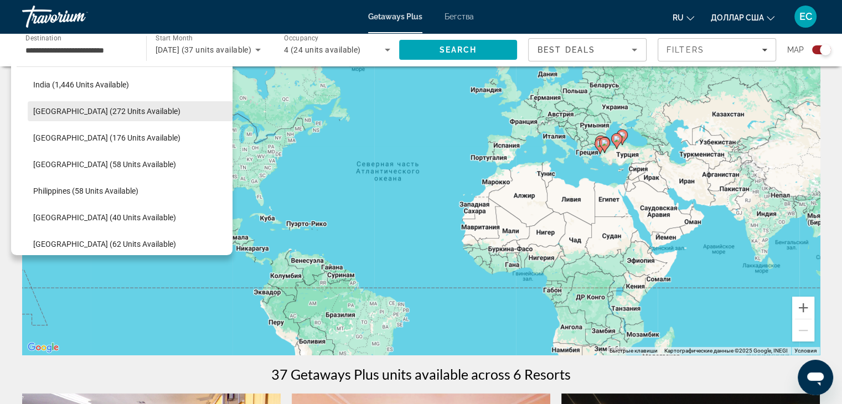
scroll to position [916, 0]
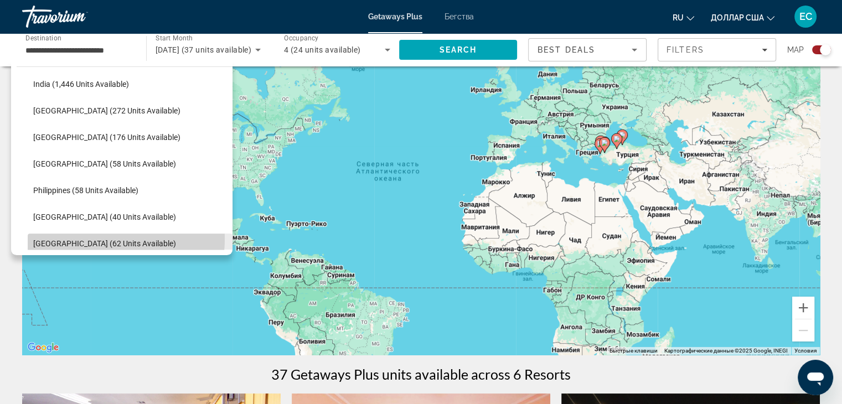
click at [85, 239] on span "[GEOGRAPHIC_DATA] (62 units available)" at bounding box center [104, 243] width 143 height 9
type input "**********"
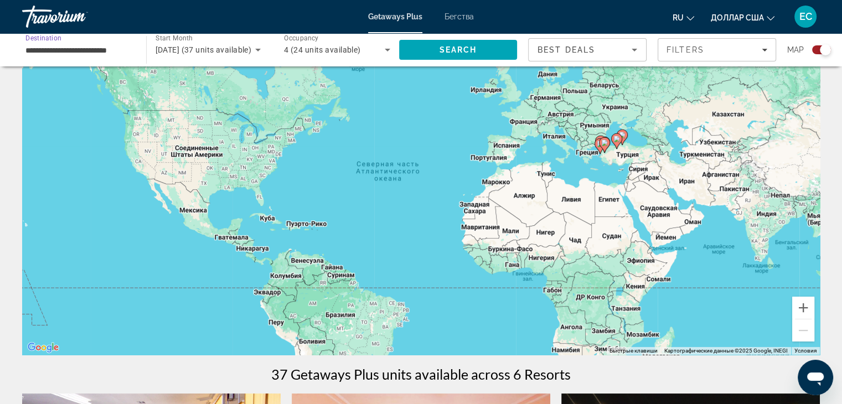
click at [231, 47] on span "[DATE] (37 units available)" at bounding box center [204, 49] width 96 height 9
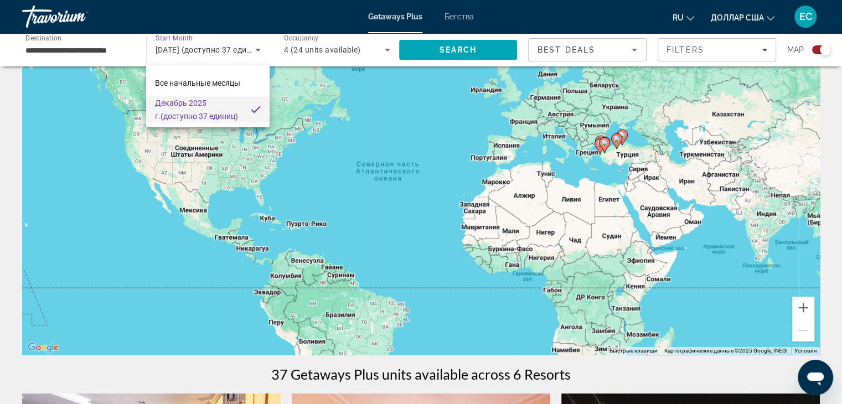
click at [171, 47] on div at bounding box center [421, 202] width 842 height 404
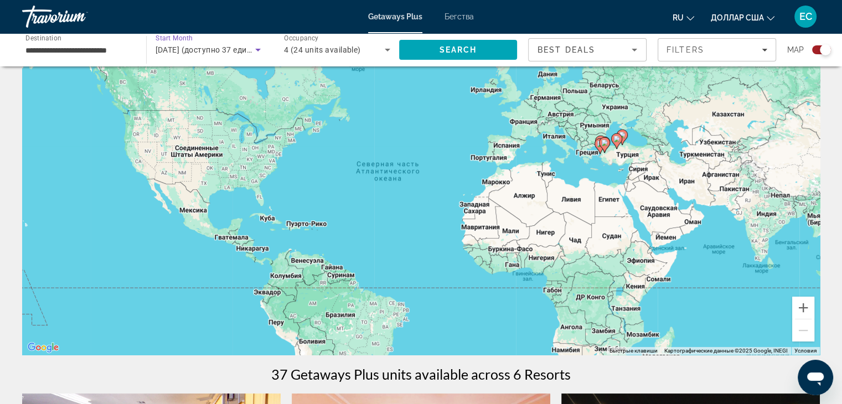
click at [171, 47] on span "[DATE] (доступно 37 единиц)" at bounding box center [210, 49] width 109 height 9
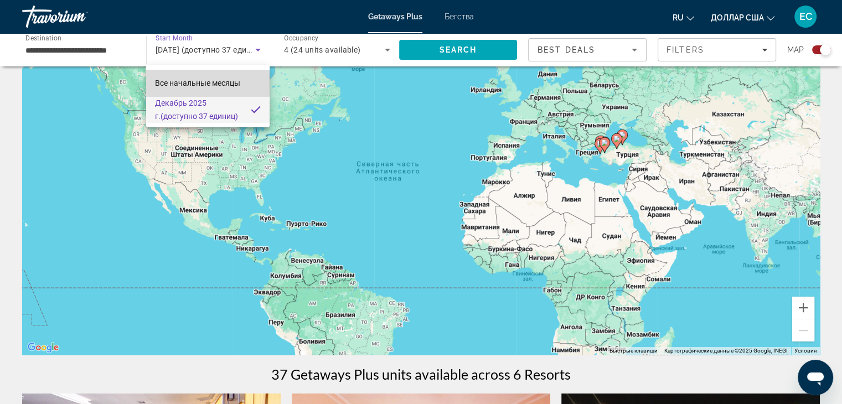
click at [190, 83] on font "Все начальные месяцы" at bounding box center [197, 83] width 85 height 9
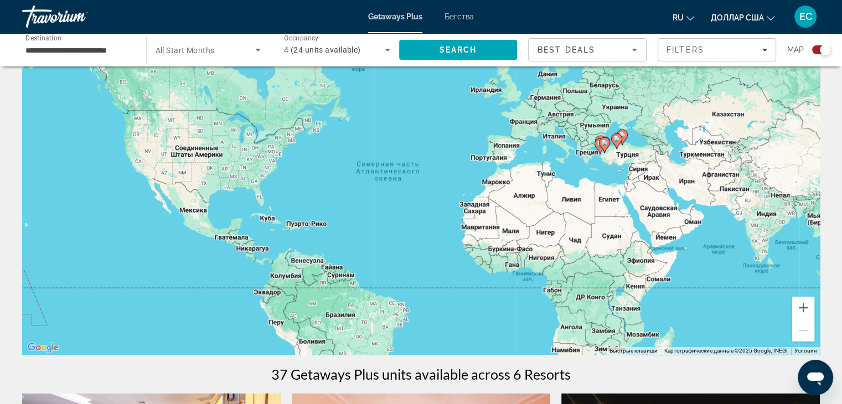
click at [189, 51] on span "All Start Months" at bounding box center [185, 50] width 59 height 9
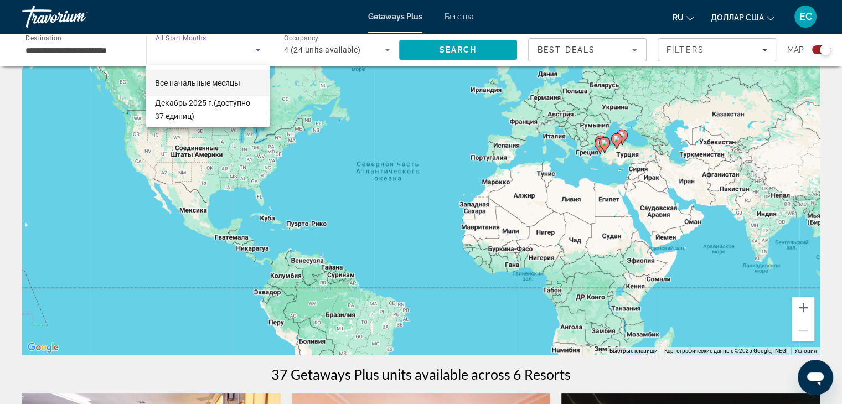
click at [189, 47] on div at bounding box center [421, 202] width 842 height 404
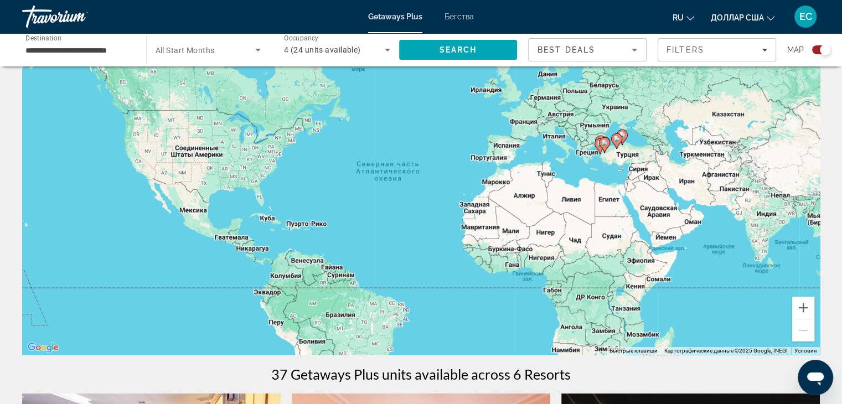
click at [189, 47] on span "All Start Months" at bounding box center [185, 50] width 59 height 9
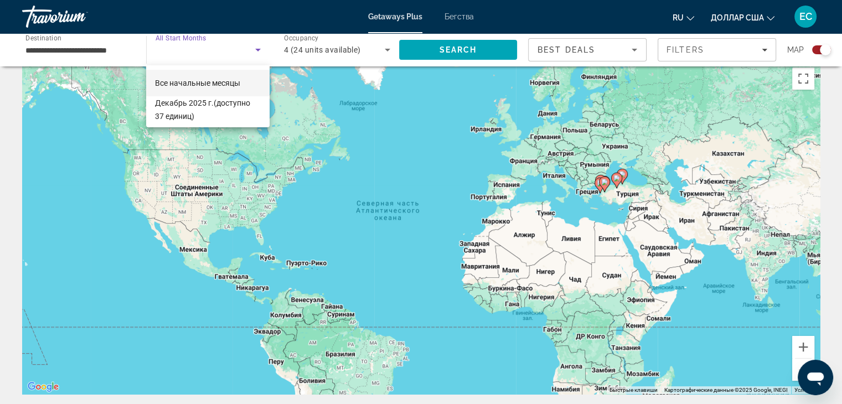
scroll to position [0, 0]
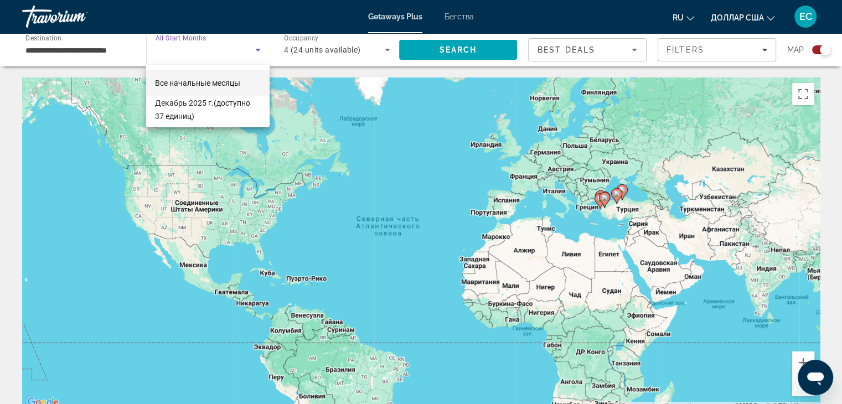
click at [230, 45] on div at bounding box center [421, 202] width 842 height 404
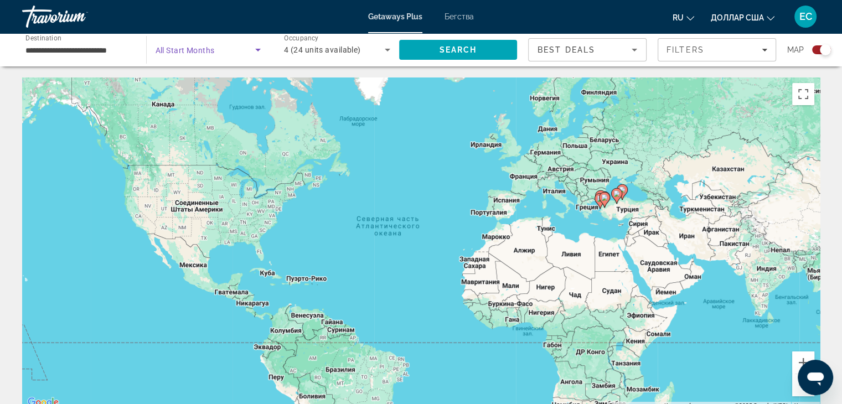
click at [230, 45] on span "Search widget" at bounding box center [206, 49] width 100 height 13
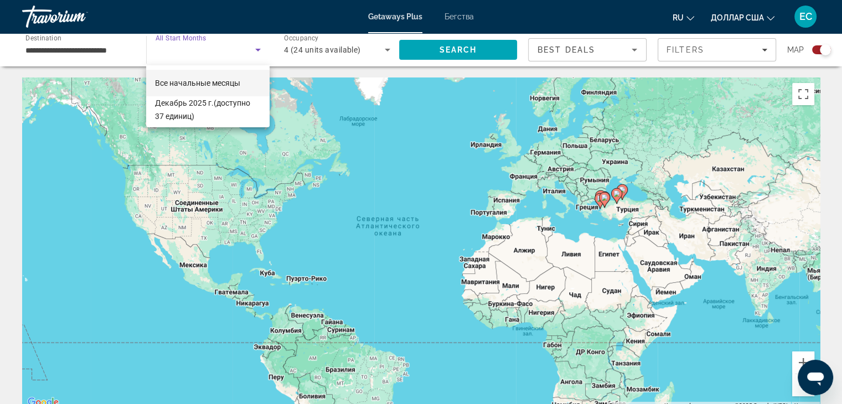
click at [179, 53] on div at bounding box center [421, 202] width 842 height 404
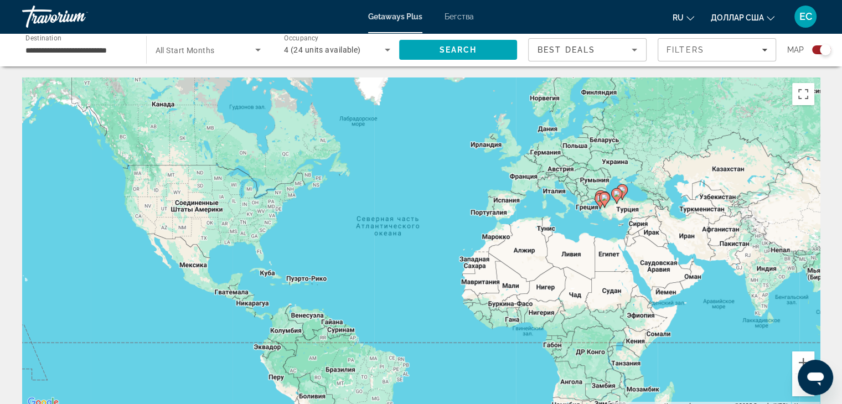
click at [179, 53] on span "All Start Months" at bounding box center [185, 50] width 59 height 9
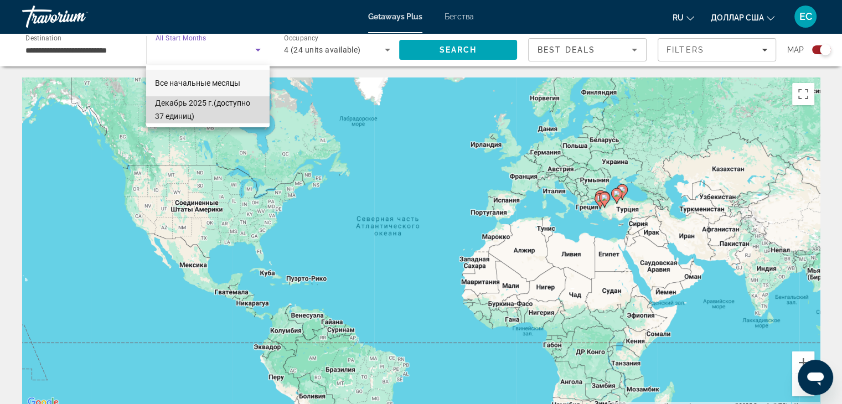
click at [187, 106] on font "Декабрь 2025 г." at bounding box center [184, 103] width 59 height 9
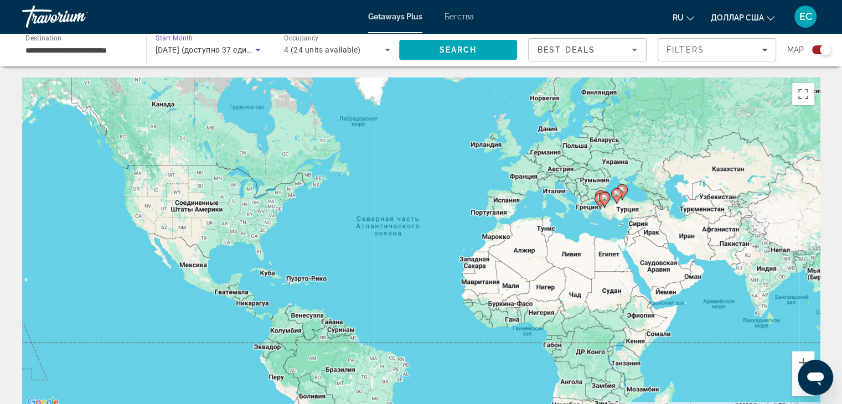
click at [261, 49] on icon "Search widget" at bounding box center [257, 49] width 13 height 13
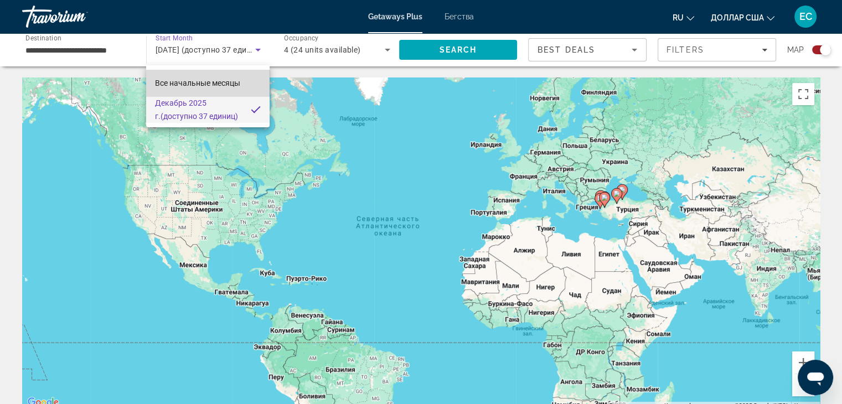
click at [224, 83] on font "Все начальные месяцы" at bounding box center [197, 83] width 85 height 9
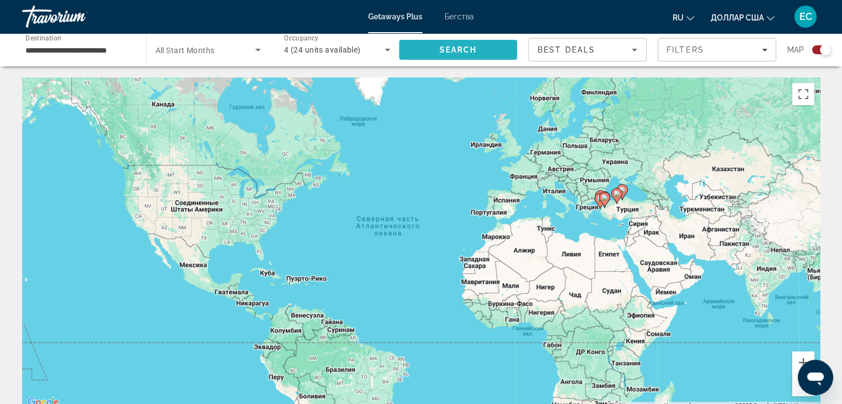
click at [470, 48] on span "Search" at bounding box center [458, 49] width 38 height 9
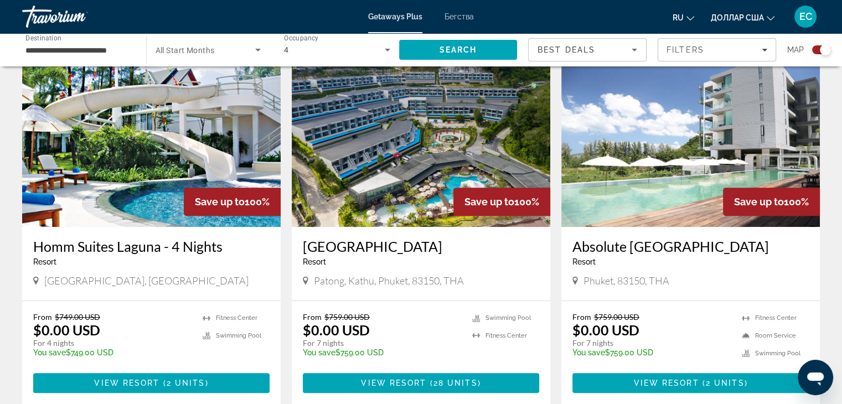
scroll to position [396, 0]
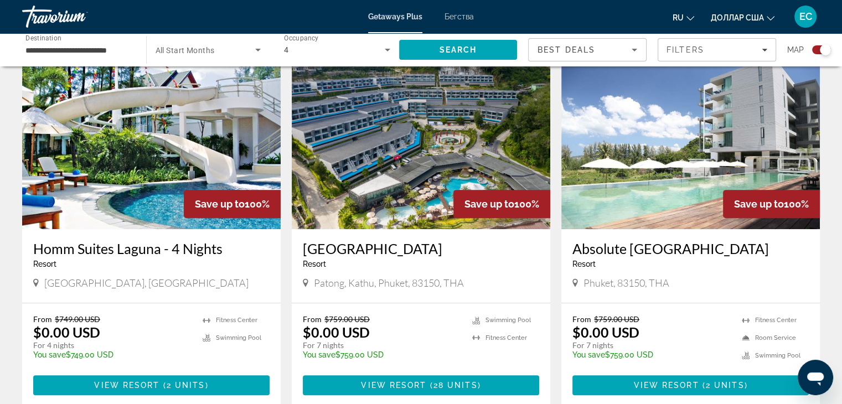
click at [441, 148] on img "Основное содержание" at bounding box center [421, 140] width 259 height 177
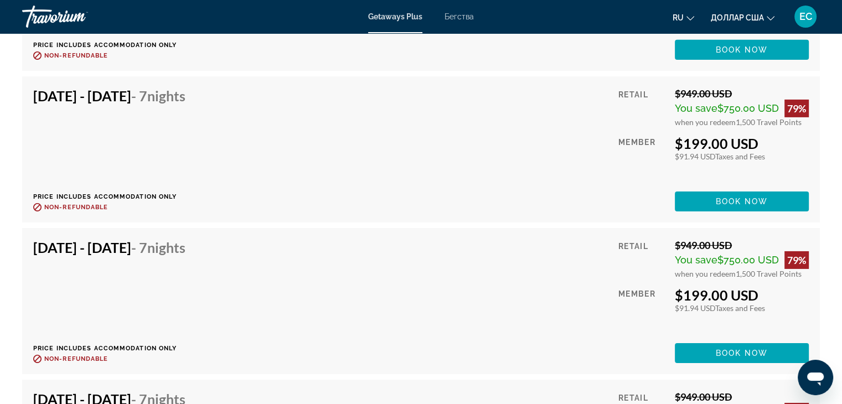
scroll to position [3646, 0]
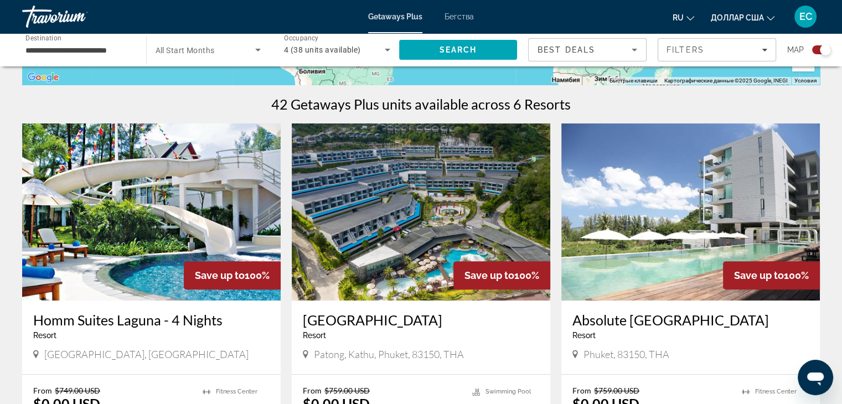
scroll to position [327, 0]
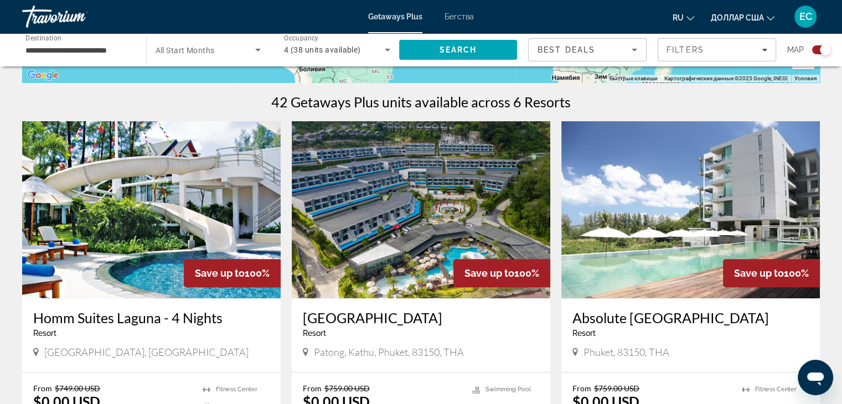
click at [138, 198] on img "Основное содержание" at bounding box center [151, 209] width 259 height 177
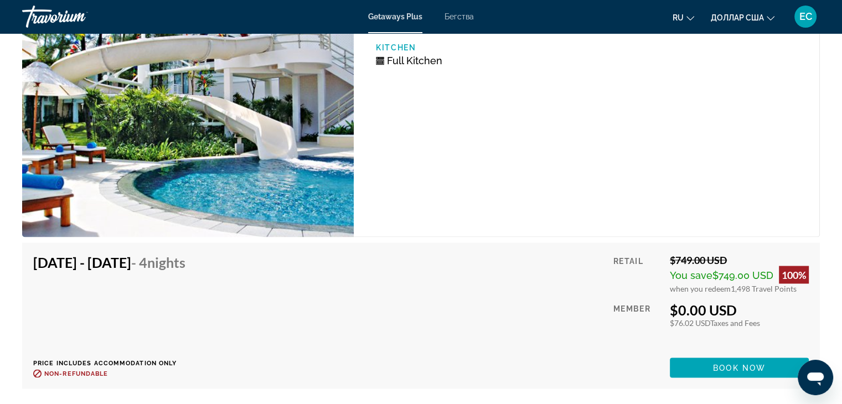
scroll to position [1991, 0]
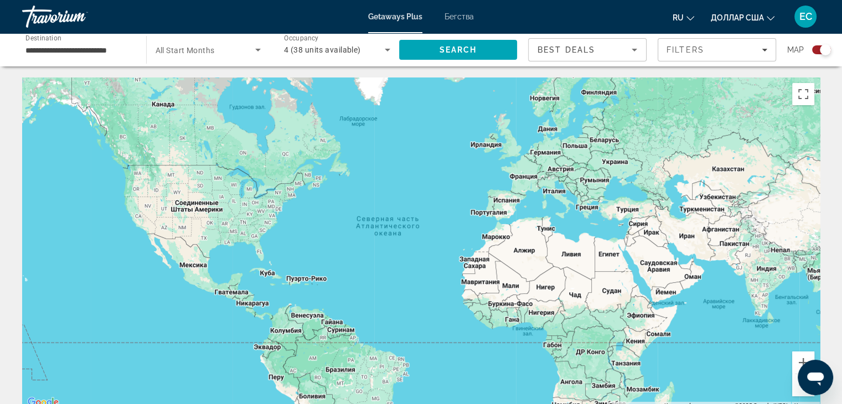
click at [228, 44] on span "Search widget" at bounding box center [206, 49] width 100 height 13
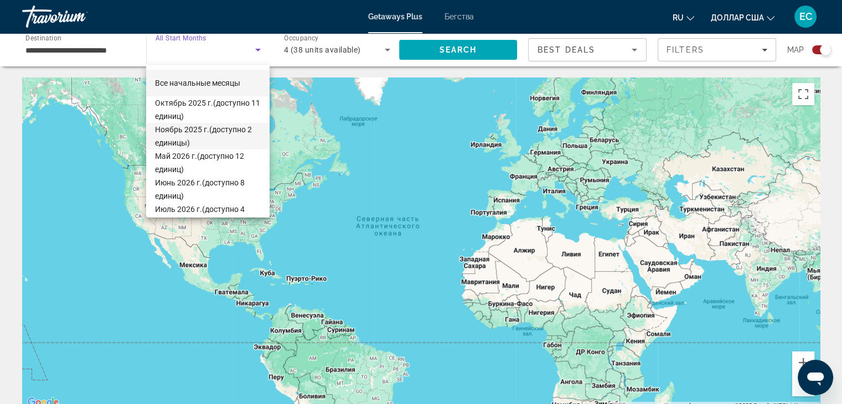
click at [214, 136] on span "[DATE] (доступно 2 единицы)" at bounding box center [208, 136] width 106 height 27
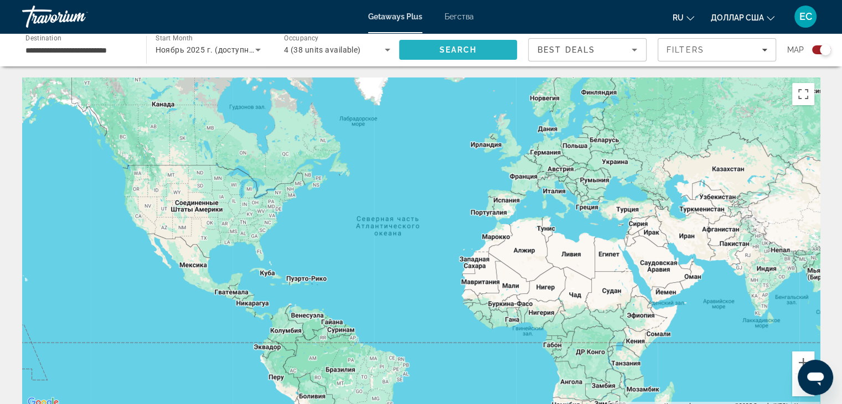
click at [451, 47] on span "Search" at bounding box center [458, 49] width 38 height 9
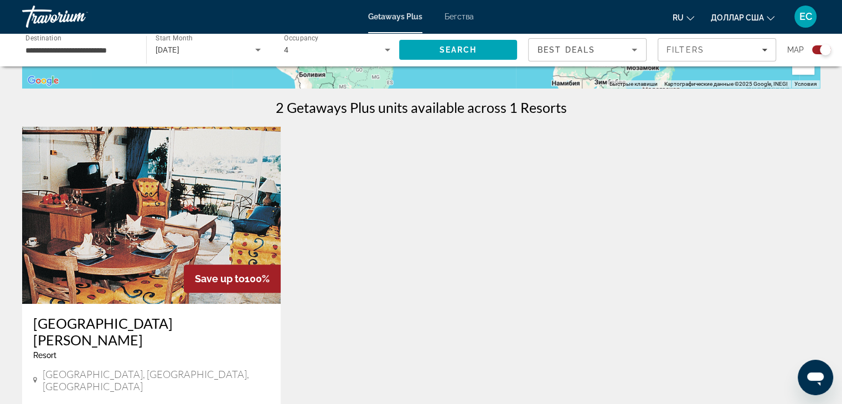
scroll to position [321, 0]
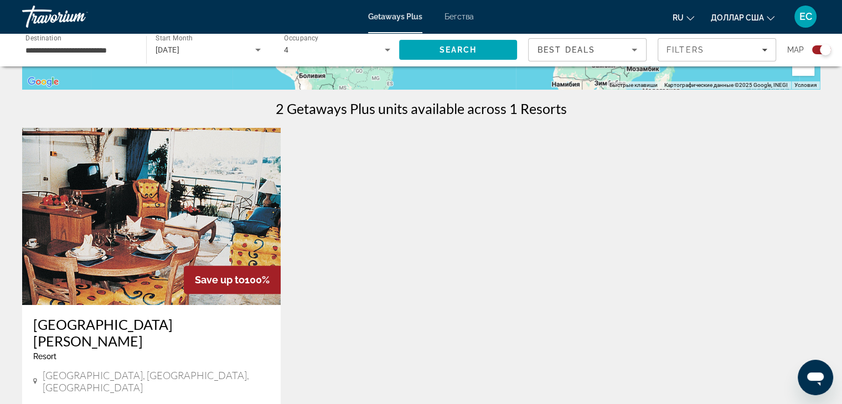
click at [124, 252] on img "Основное содержание" at bounding box center [151, 216] width 259 height 177
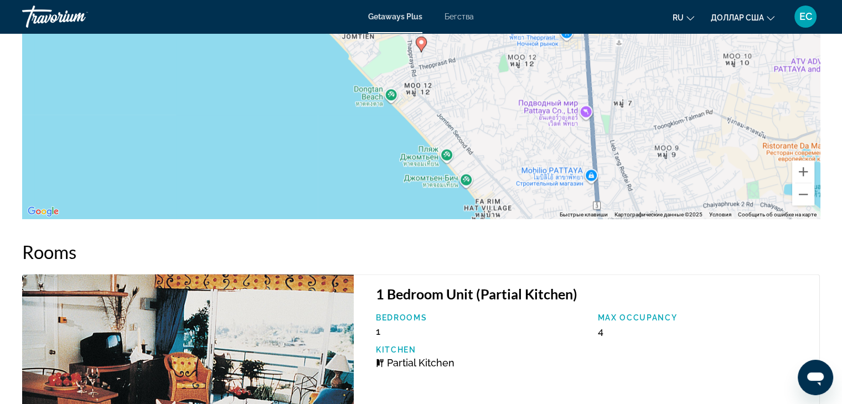
scroll to position [1306, 0]
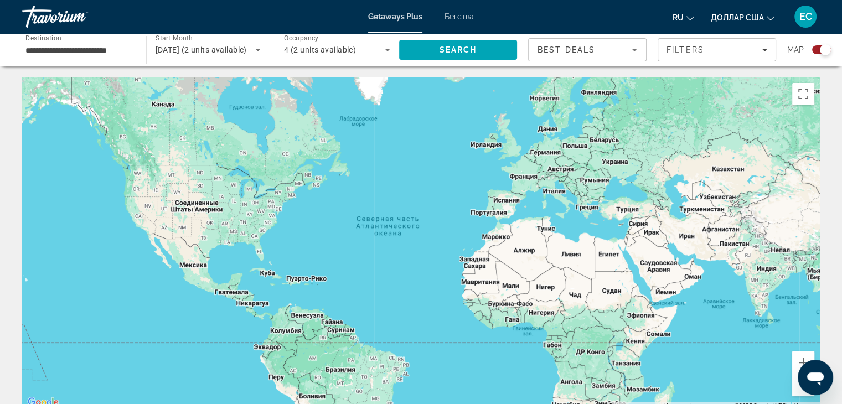
click at [224, 51] on span "[DATE] (2 units available)" at bounding box center [201, 49] width 91 height 9
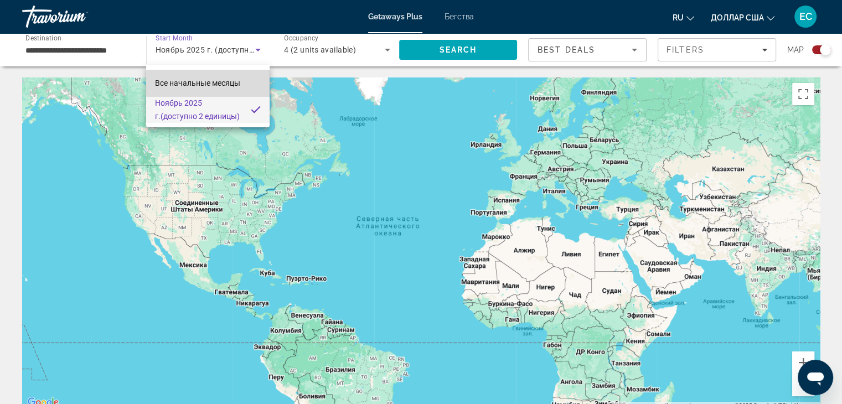
click at [222, 80] on font "Все начальные месяцы" at bounding box center [197, 83] width 85 height 9
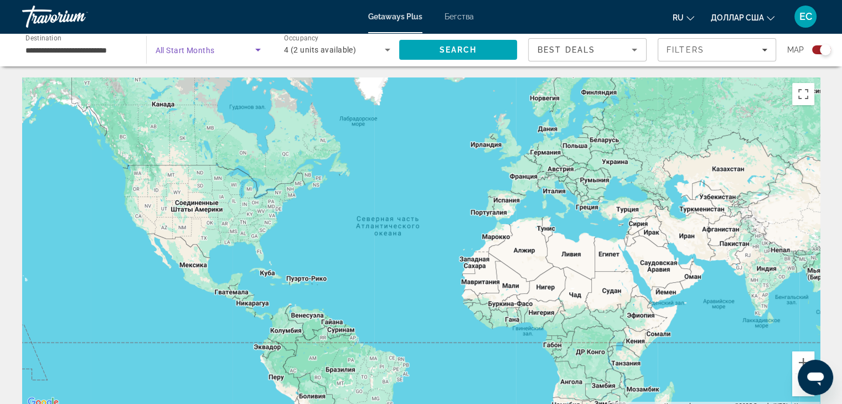
click at [238, 52] on span "Search widget" at bounding box center [206, 49] width 100 height 13
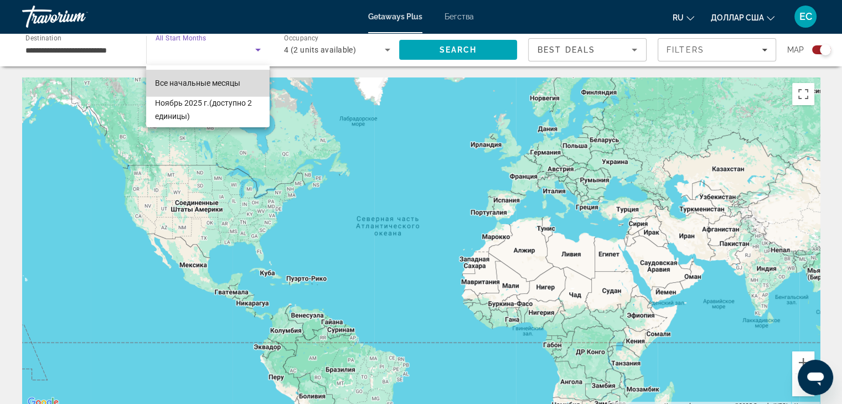
click at [223, 80] on font "Все начальные месяцы" at bounding box center [197, 83] width 85 height 9
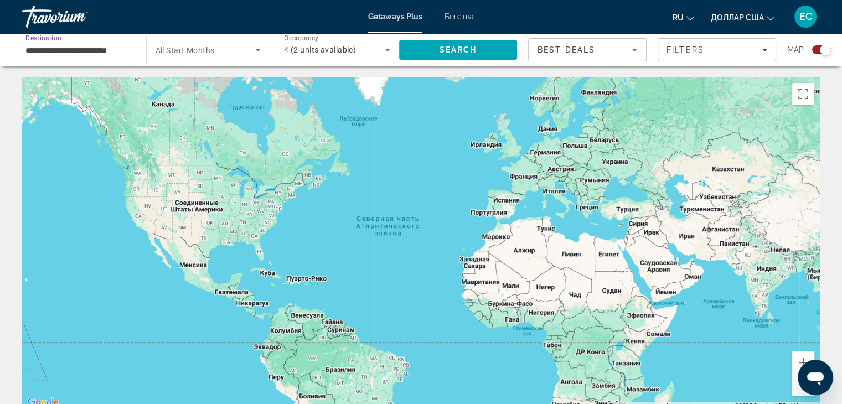
click at [95, 51] on input "**********" at bounding box center [78, 50] width 106 height 13
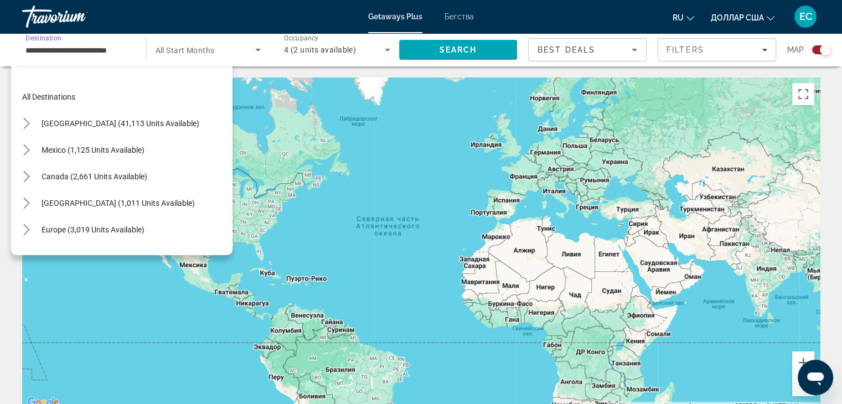
scroll to position [438, 0]
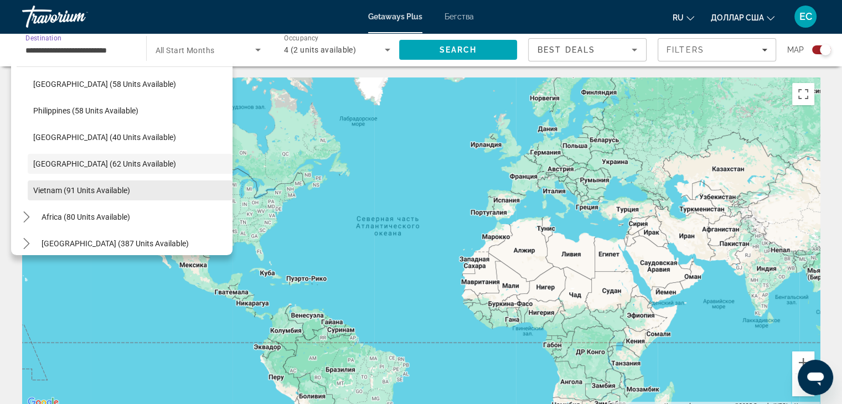
click at [78, 193] on span "Vietnam (91 units available)" at bounding box center [81, 190] width 97 height 9
type input "**********"
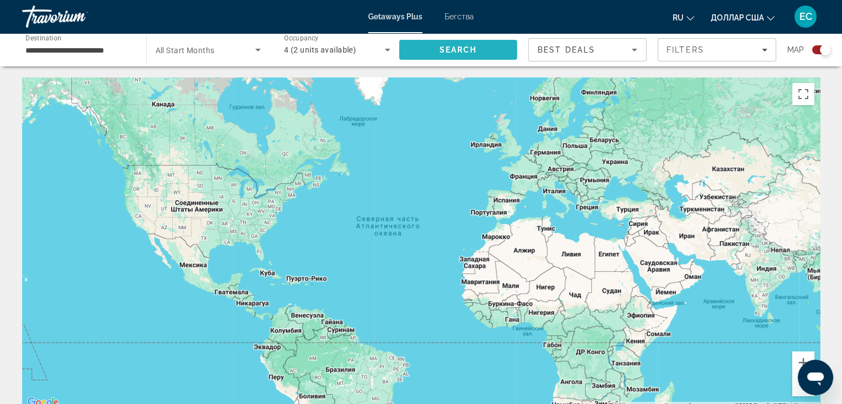
click at [431, 47] on span "Search" at bounding box center [458, 50] width 118 height 27
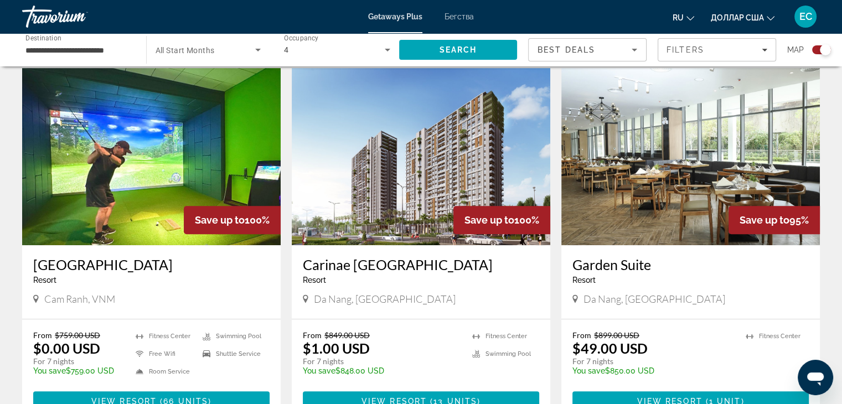
scroll to position [381, 0]
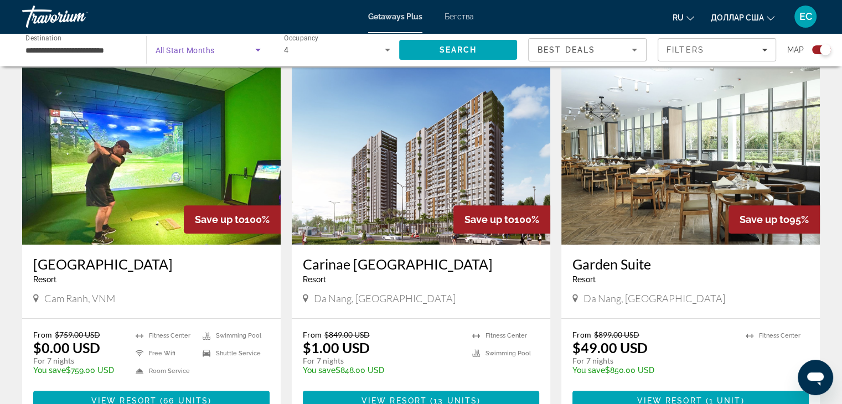
click at [246, 51] on span "Search widget" at bounding box center [206, 49] width 100 height 13
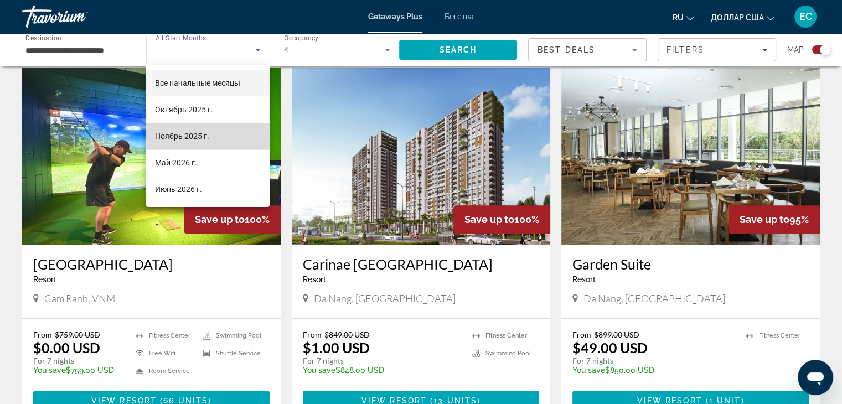
click at [203, 136] on font "Ноябрь 2025 г." at bounding box center [182, 136] width 54 height 9
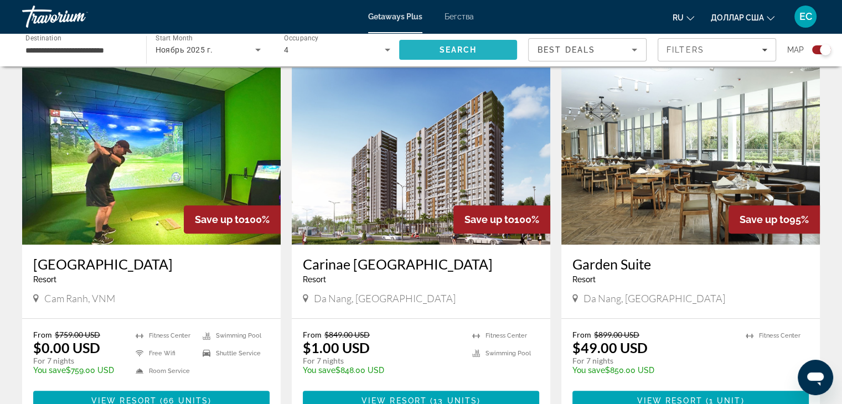
click at [487, 44] on span "Search" at bounding box center [458, 50] width 118 height 27
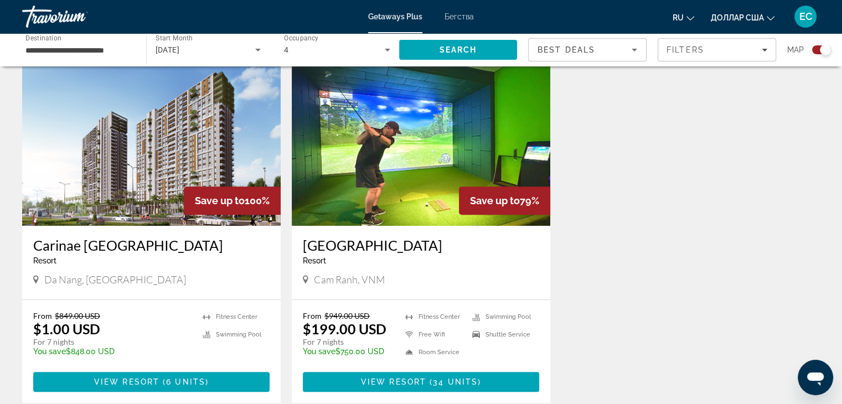
scroll to position [412, 0]
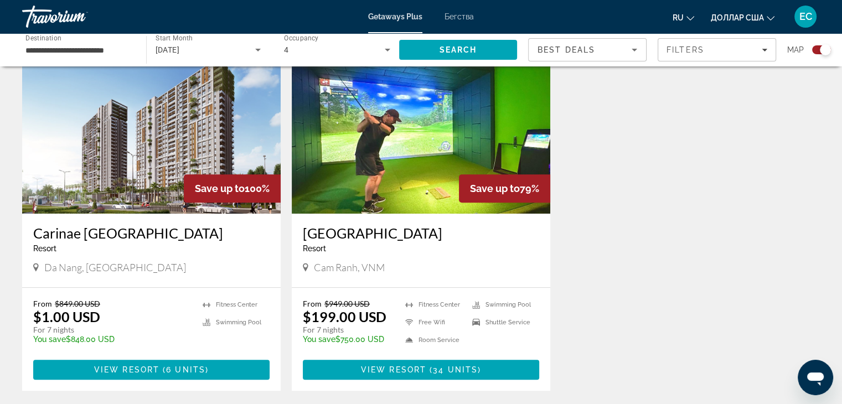
click at [137, 161] on img "Основное содержание" at bounding box center [151, 125] width 259 height 177
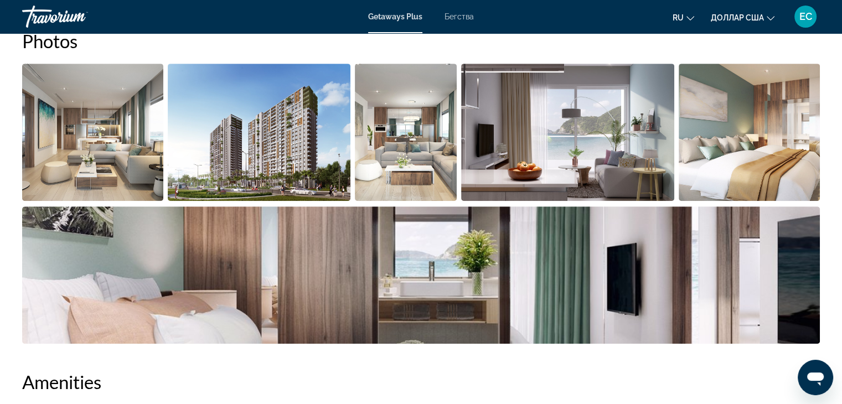
scroll to position [523, 0]
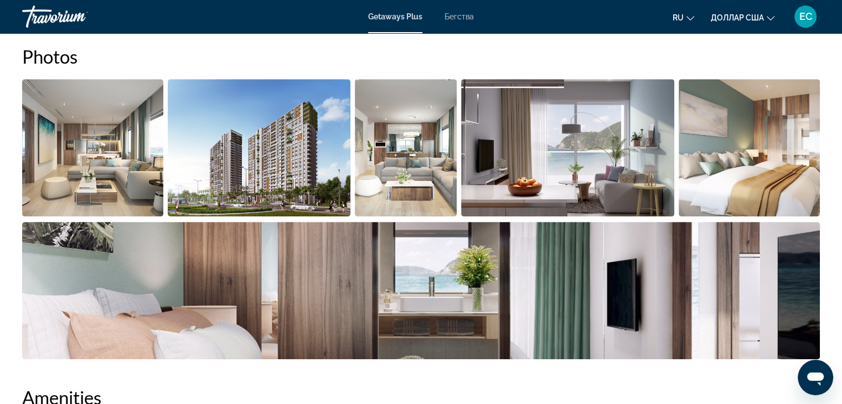
click at [592, 151] on img "Open full-screen image slider" at bounding box center [567, 147] width 213 height 137
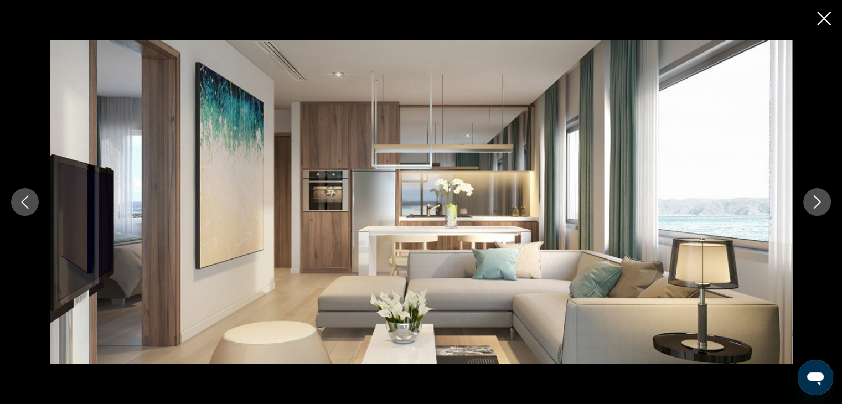
click at [818, 213] on button "Next image" at bounding box center [817, 202] width 28 height 28
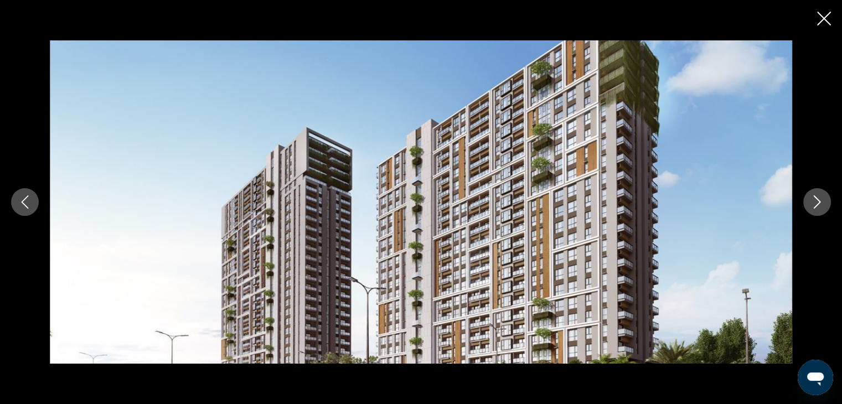
click at [818, 213] on button "Next image" at bounding box center [817, 202] width 28 height 28
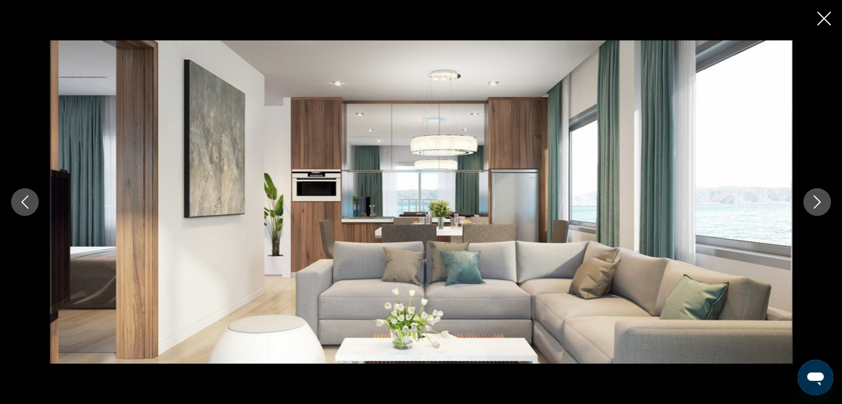
click at [818, 213] on button "Next image" at bounding box center [817, 202] width 28 height 28
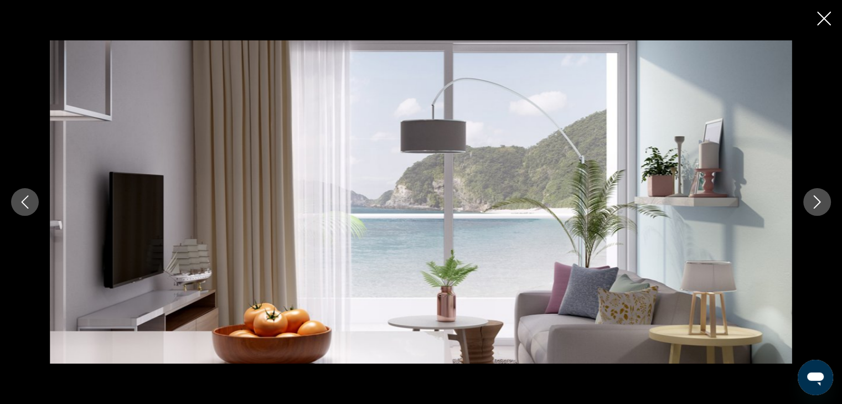
click at [818, 213] on button "Next image" at bounding box center [817, 202] width 28 height 28
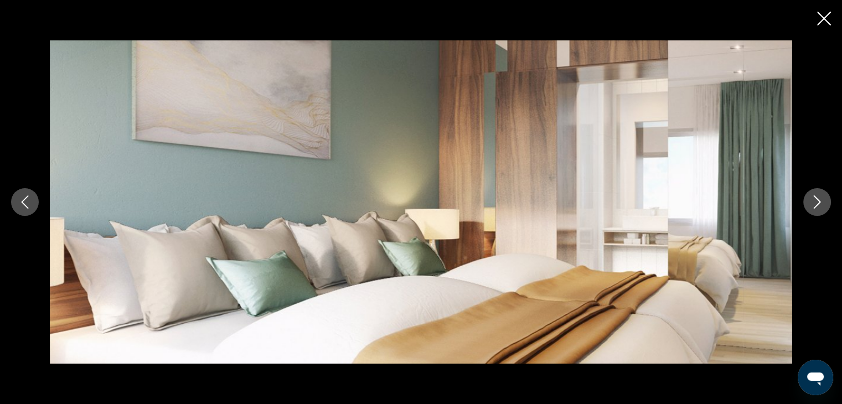
click at [818, 213] on button "Next image" at bounding box center [817, 202] width 28 height 28
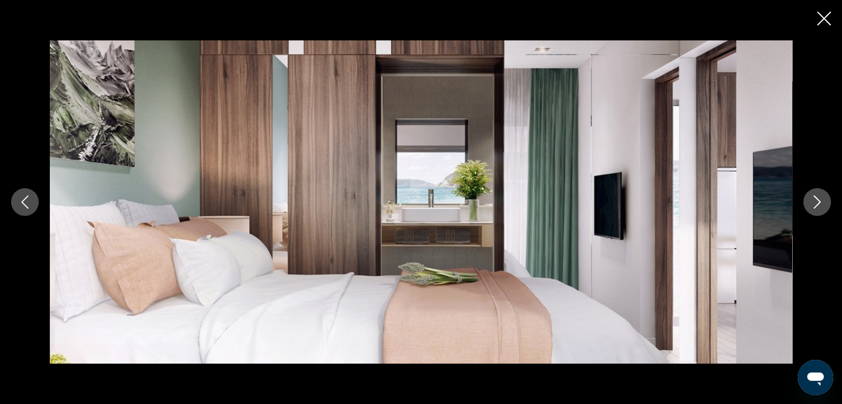
click at [818, 213] on button "Next image" at bounding box center [817, 202] width 28 height 28
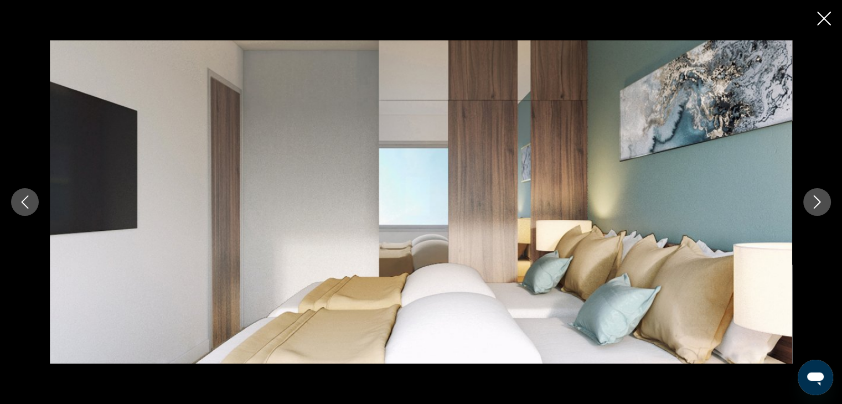
click at [823, 20] on icon "Close slideshow" at bounding box center [824, 19] width 14 height 14
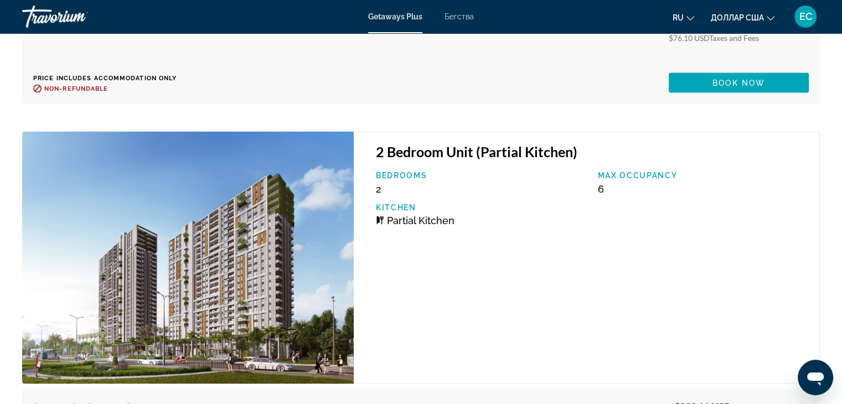
scroll to position [2204, 0]
